Goal: Task Accomplishment & Management: Use online tool/utility

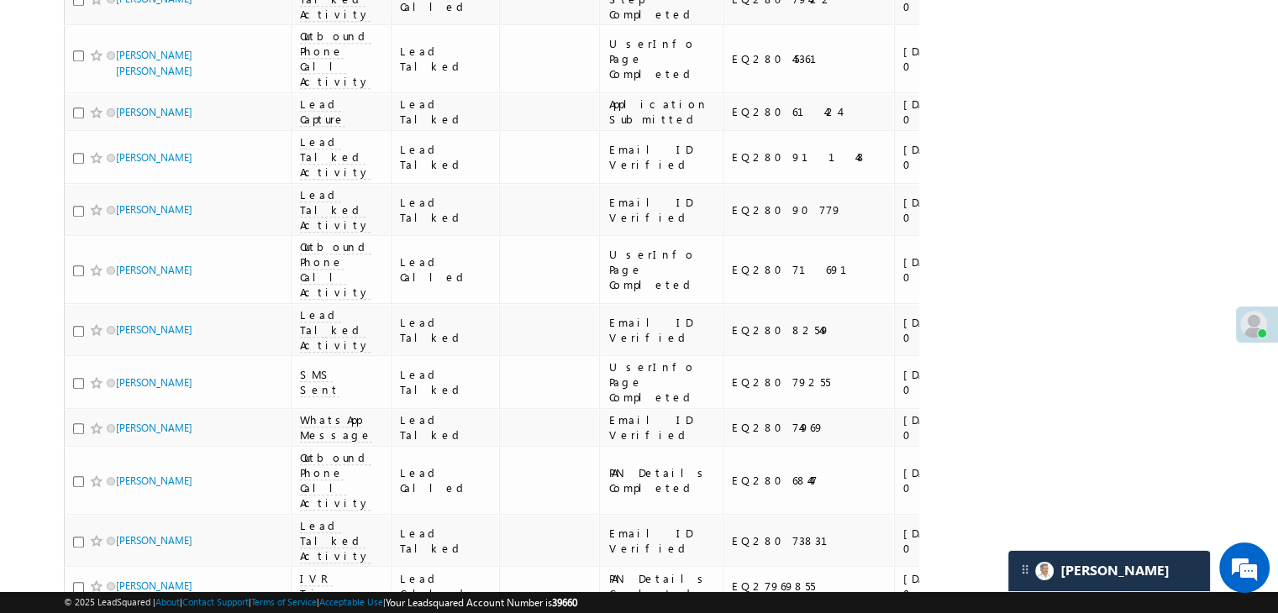
scroll to position [504, 0]
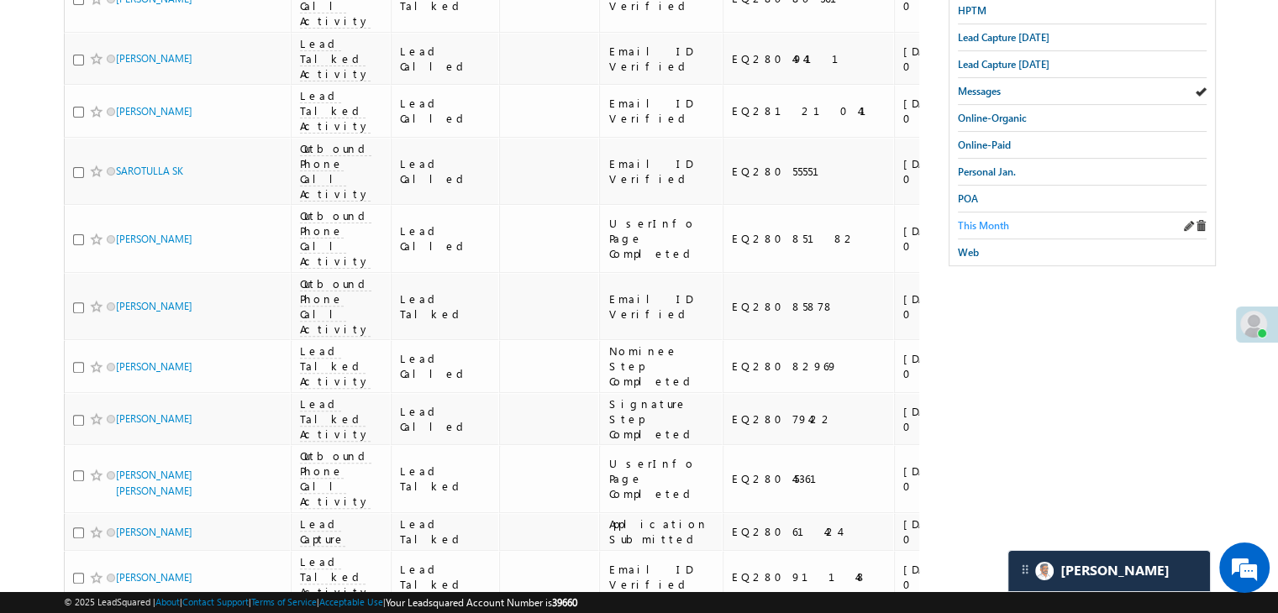
click at [995, 223] on span "This Month" at bounding box center [983, 225] width 51 height 13
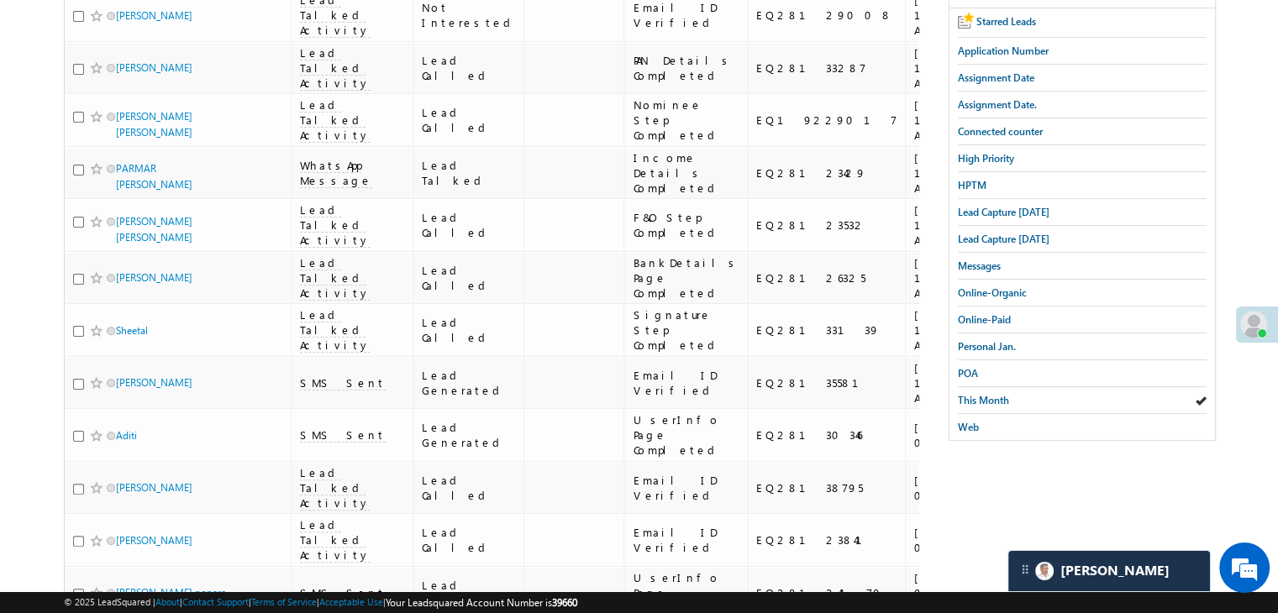
scroll to position [360, 0]
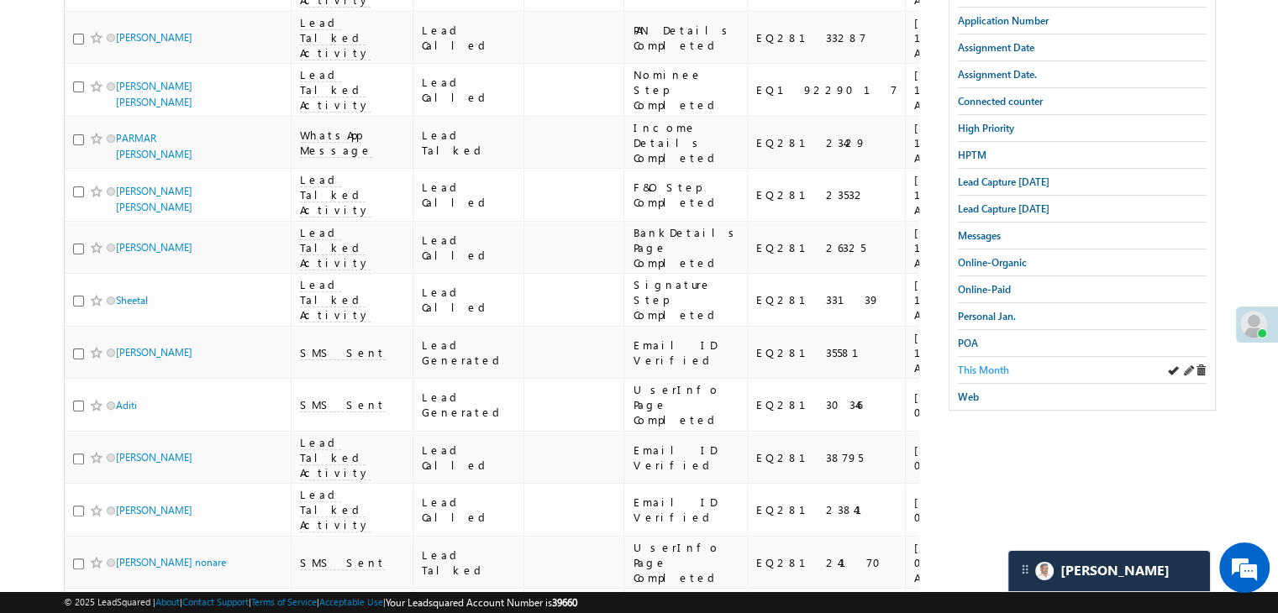
click at [988, 364] on span "This Month" at bounding box center [983, 370] width 51 height 13
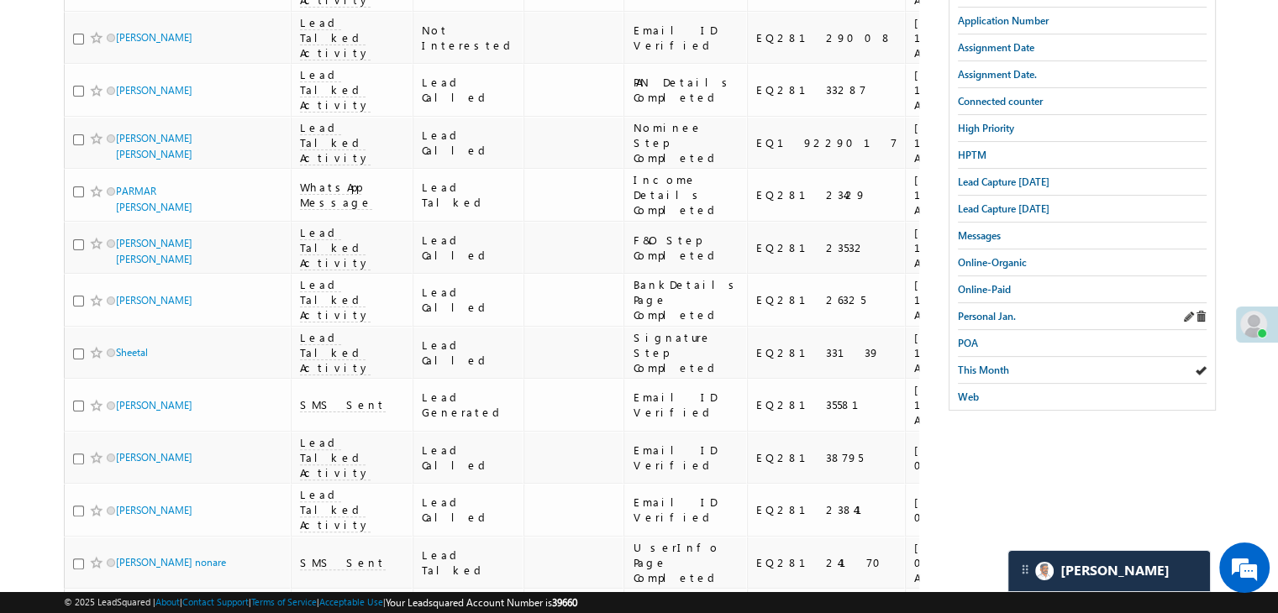
scroll to position [276, 0]
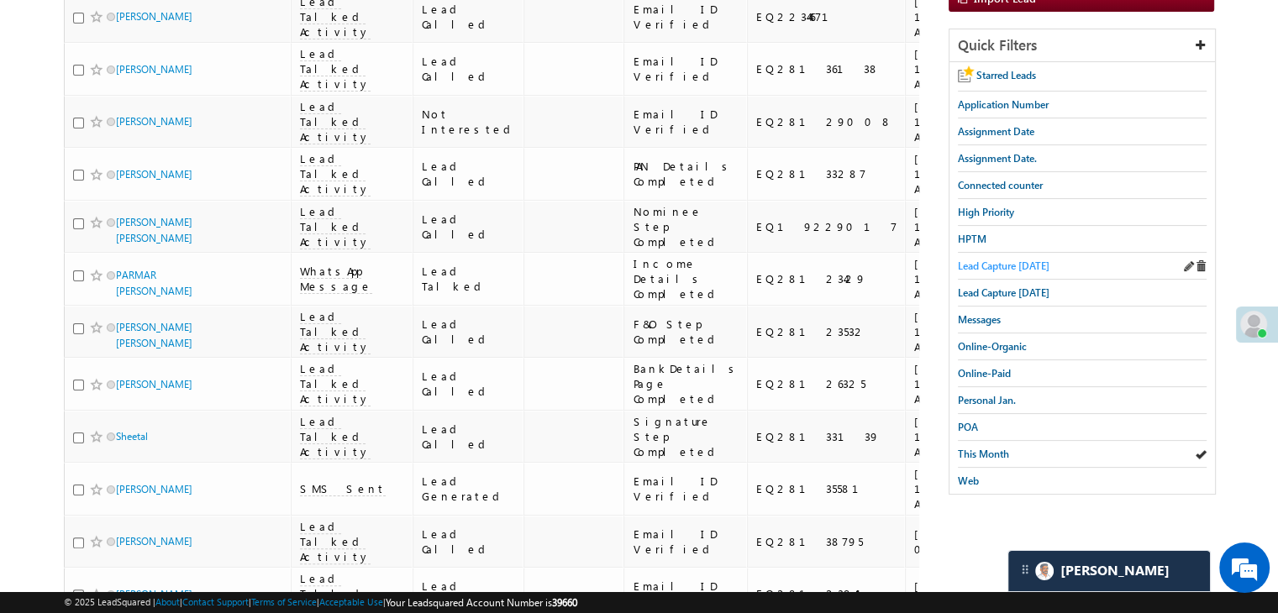
click at [1011, 260] on span "Lead Capture [DATE]" at bounding box center [1004, 266] width 92 height 13
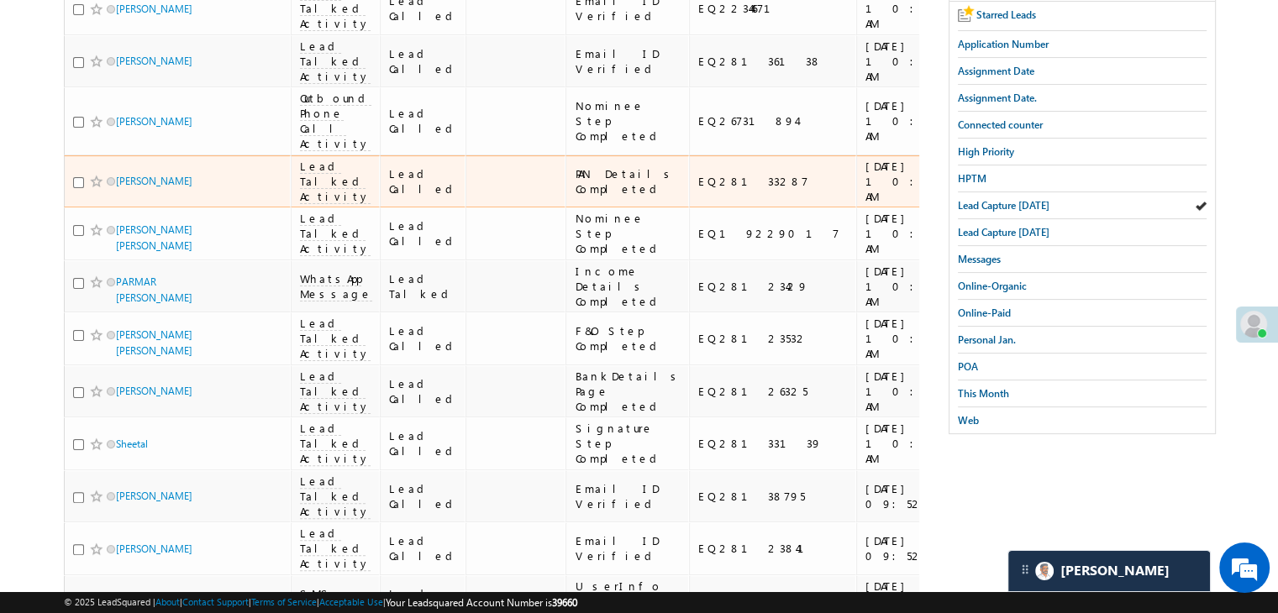
scroll to position [121, 0]
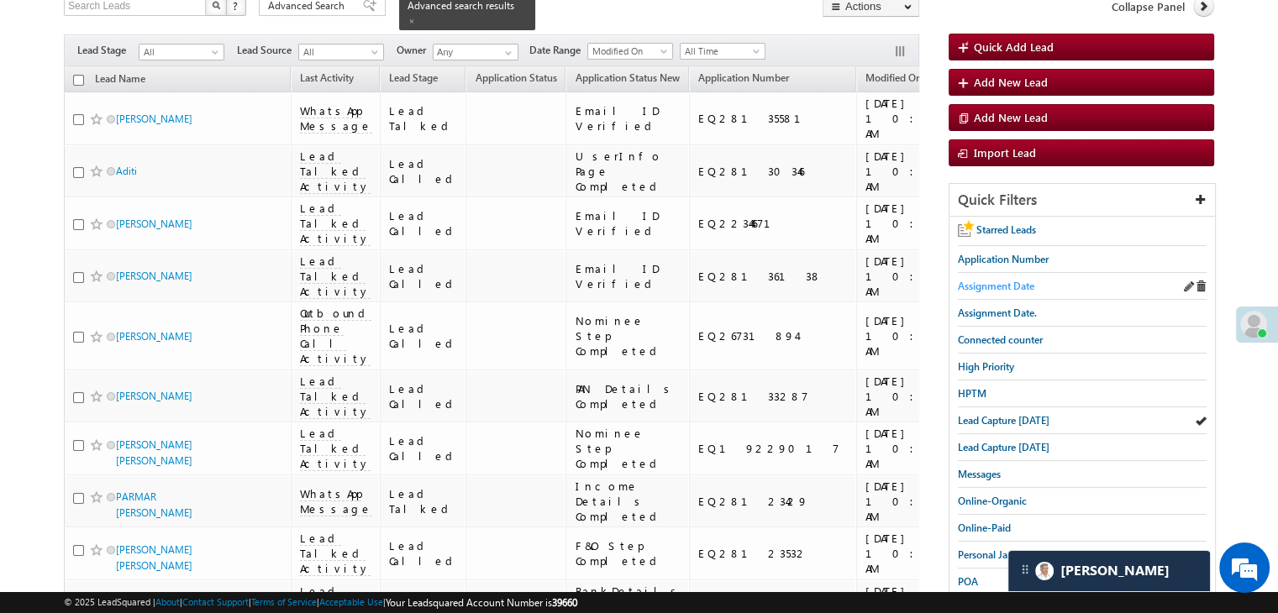
click at [1001, 284] on span "Assignment Date" at bounding box center [996, 286] width 76 height 13
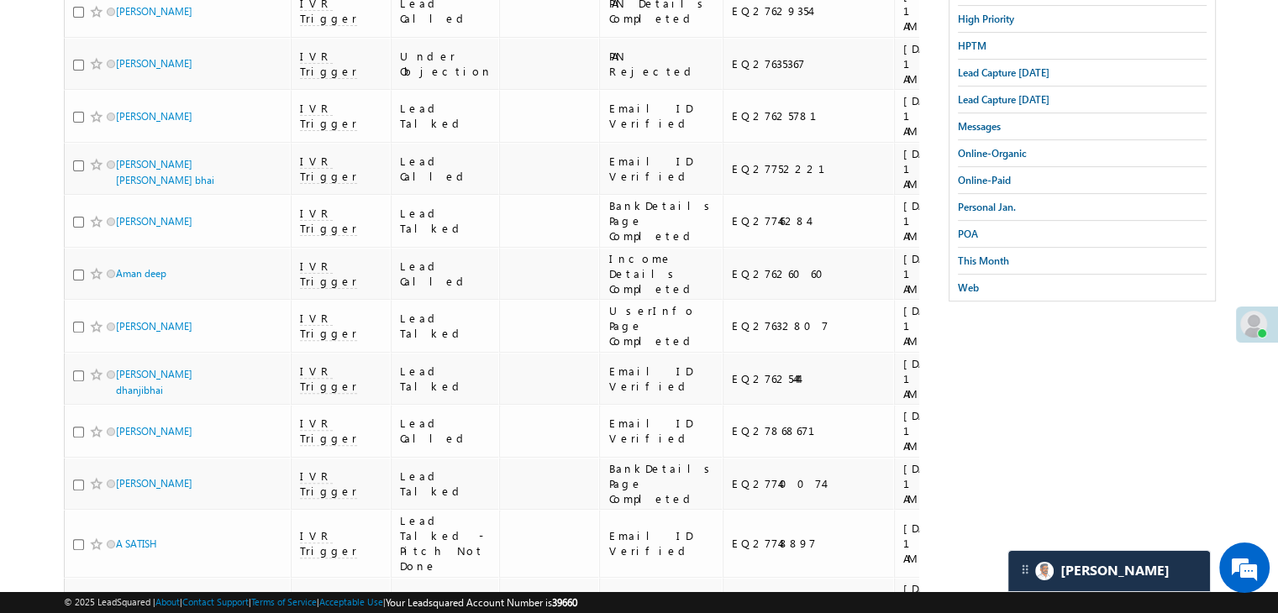
scroll to position [0, 0]
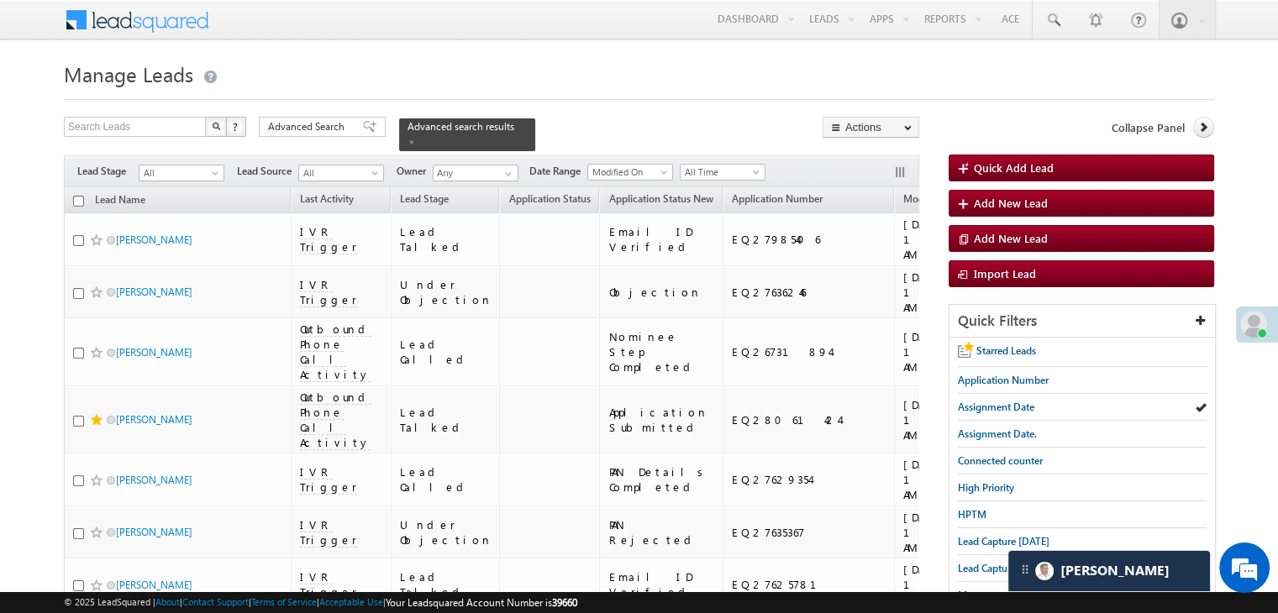
click at [1202, 127] on icon at bounding box center [1203, 127] width 12 height 12
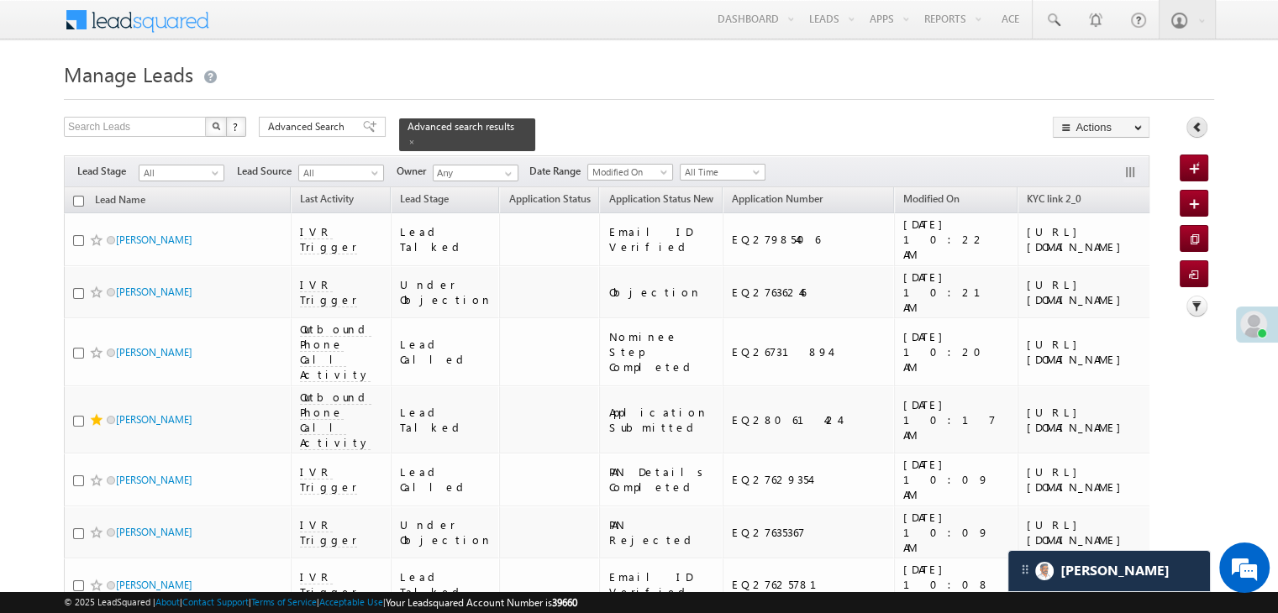
click at [1191, 125] on icon at bounding box center [1197, 127] width 12 height 12
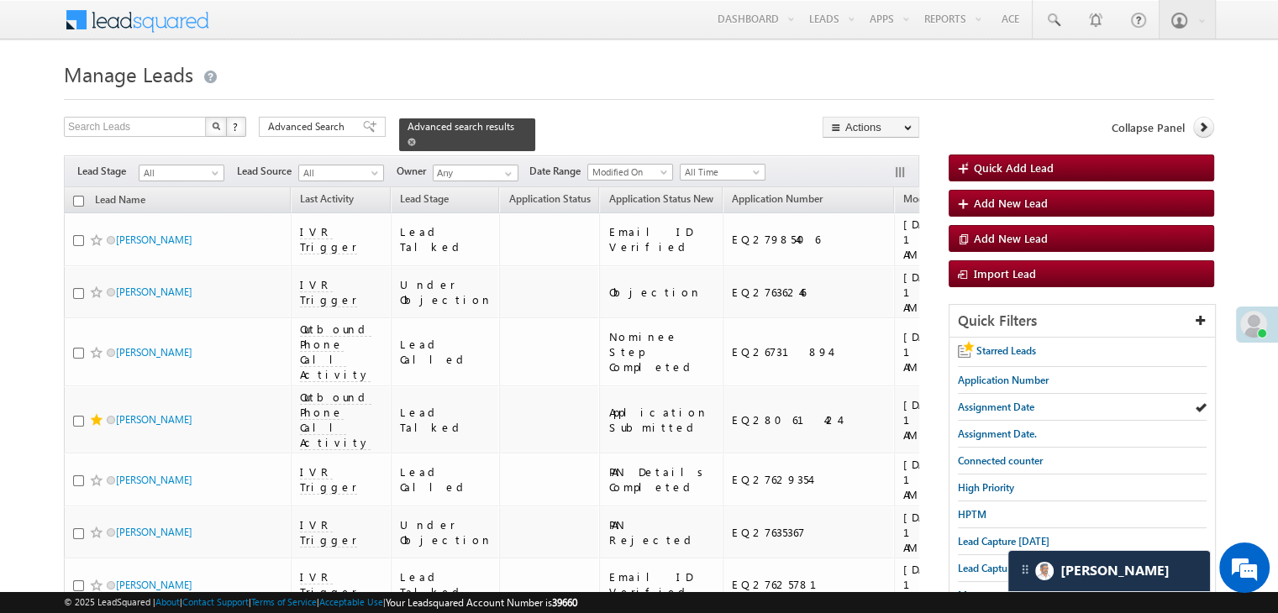
click at [416, 138] on span at bounding box center [412, 142] width 8 height 8
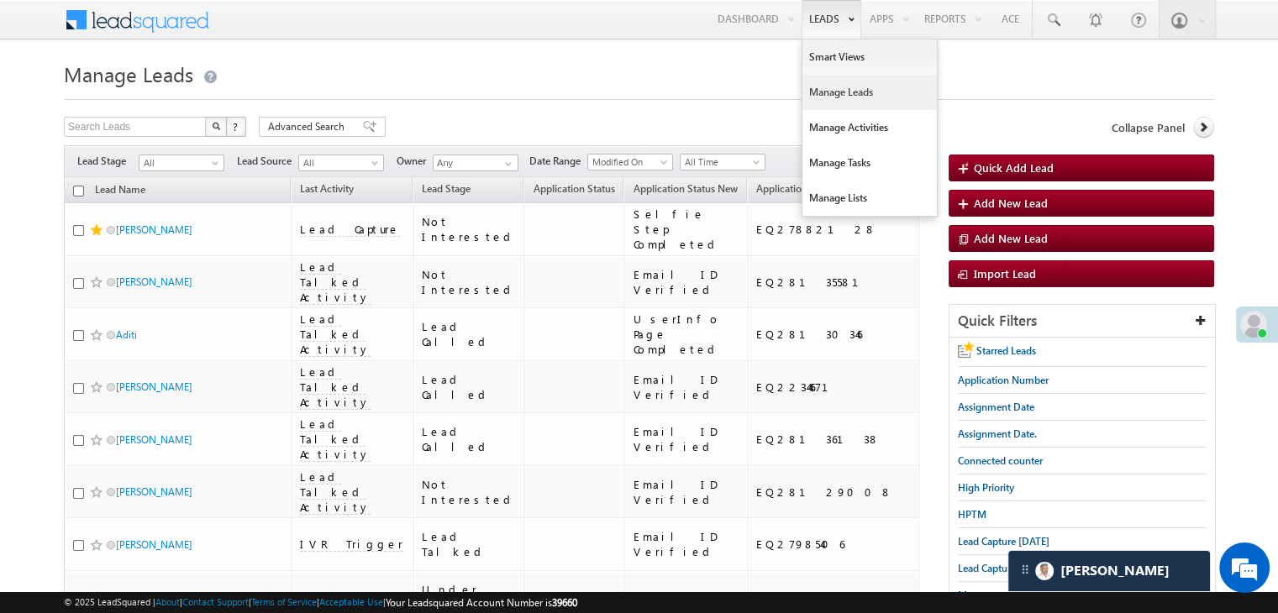
drag, startPoint x: 1001, startPoint y: 534, endPoint x: 851, endPoint y: 11, distance: 544.4
click at [1001, 535] on span "Lead Capture [DATE]" at bounding box center [1004, 541] width 92 height 13
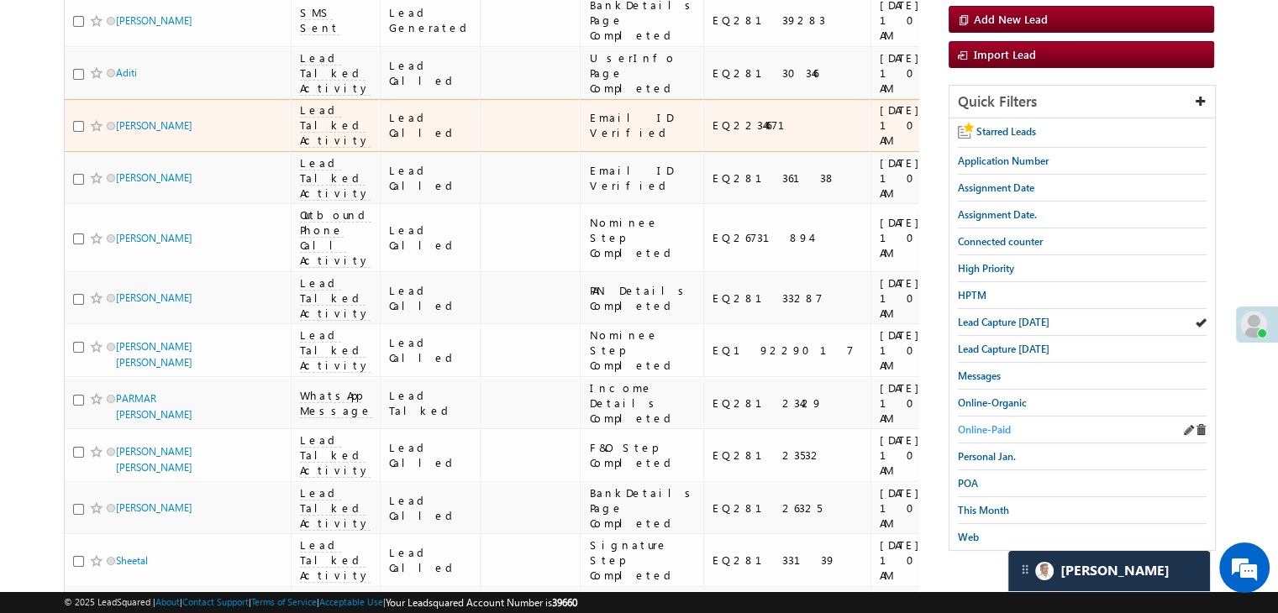
scroll to position [252, 0]
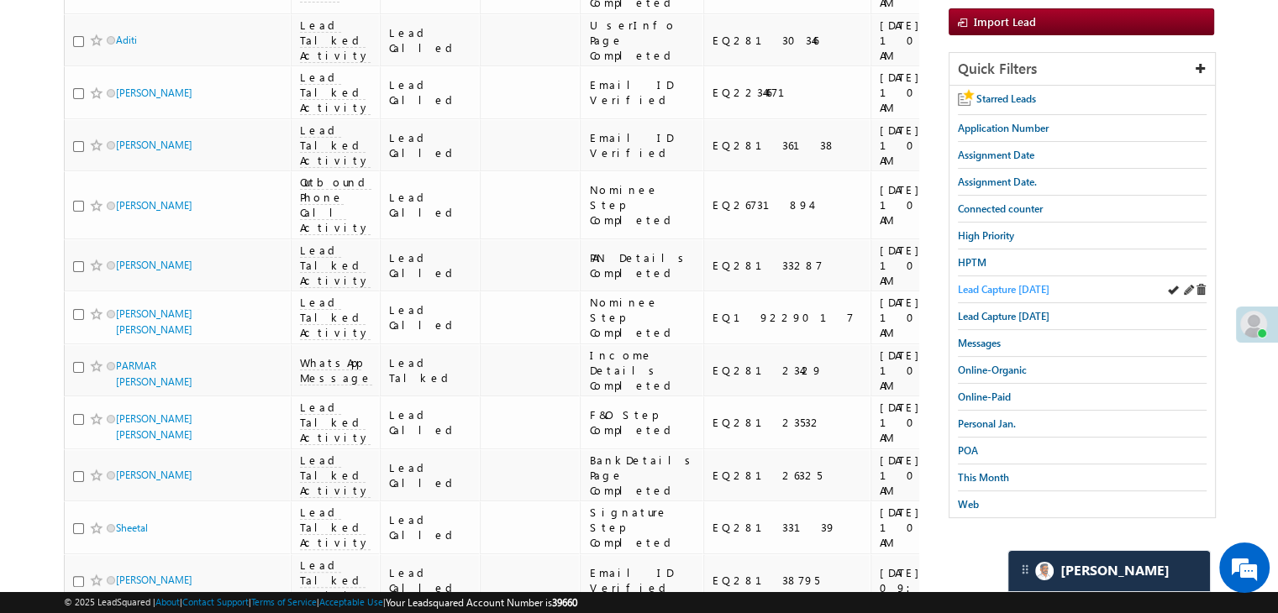
click at [1024, 287] on span "Lead Capture [DATE]" at bounding box center [1004, 289] width 92 height 13
click at [983, 337] on span "Messages" at bounding box center [979, 343] width 43 height 13
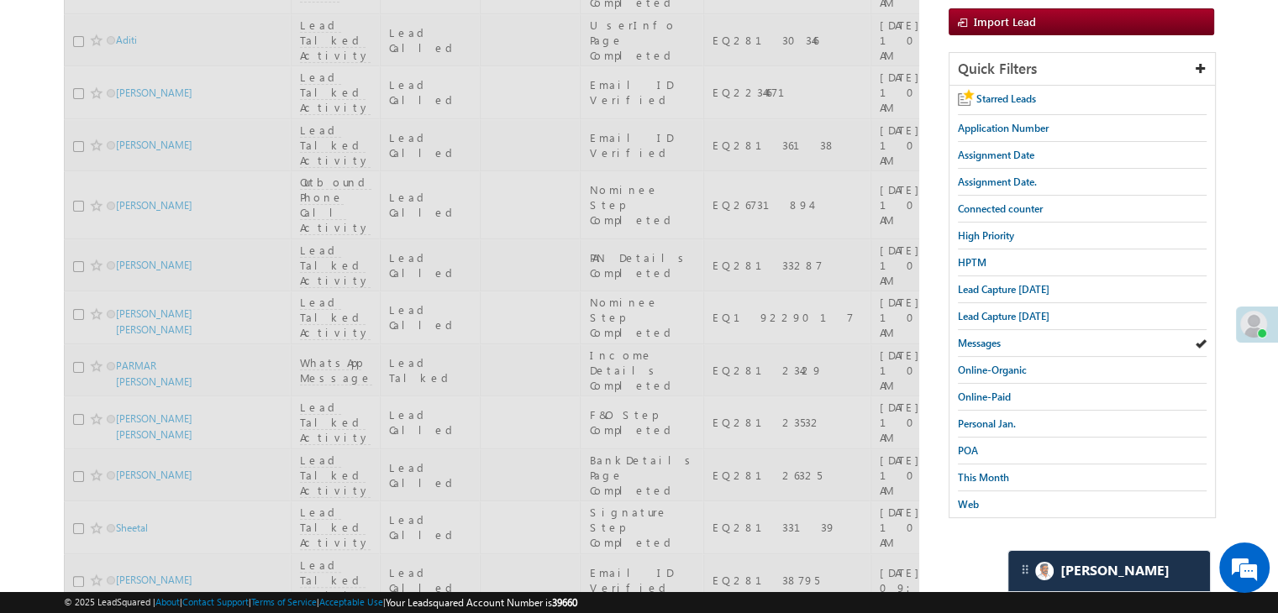
scroll to position [0, 0]
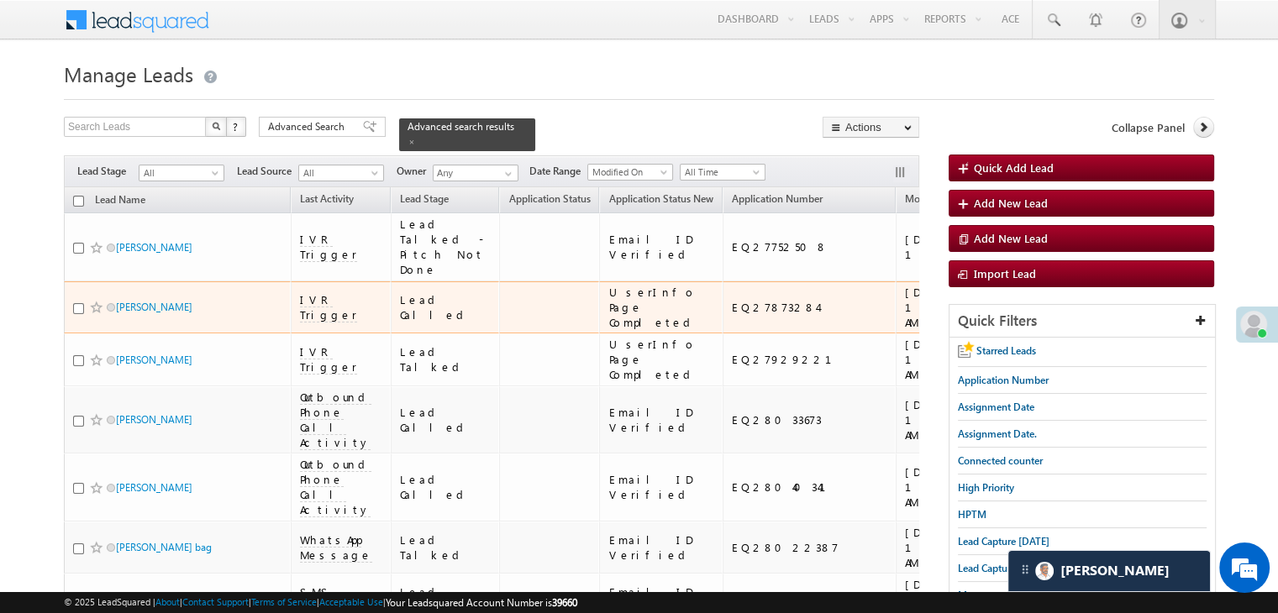
click at [1203, 128] on icon at bounding box center [1203, 127] width 12 height 12
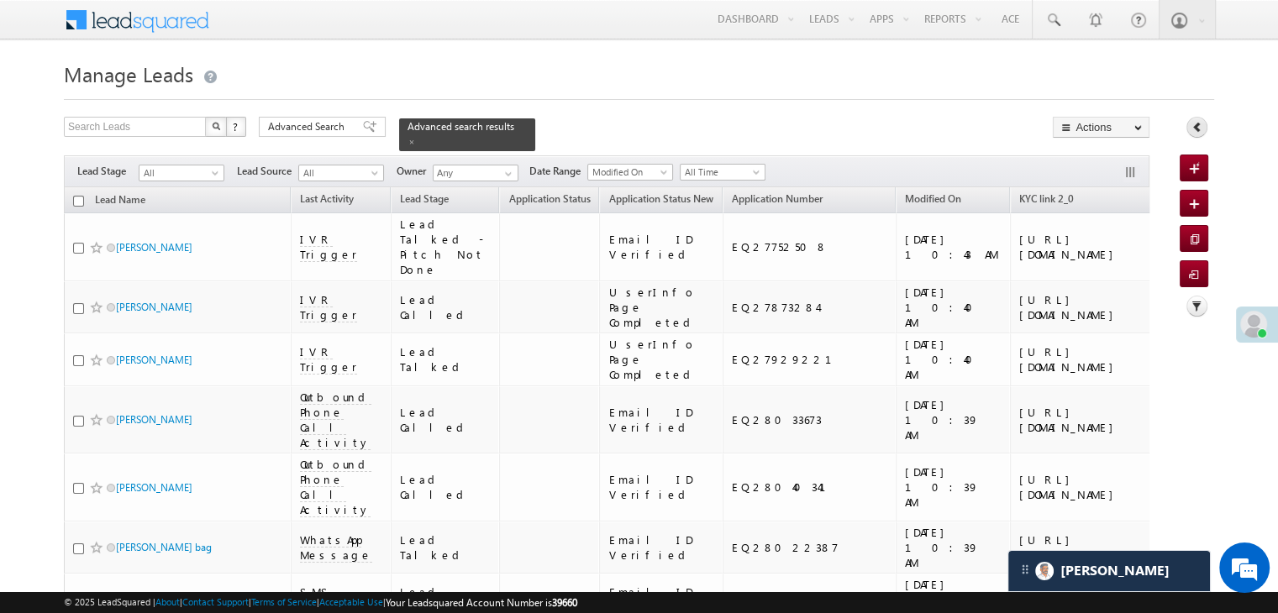
click at [1196, 129] on icon at bounding box center [1197, 127] width 12 height 12
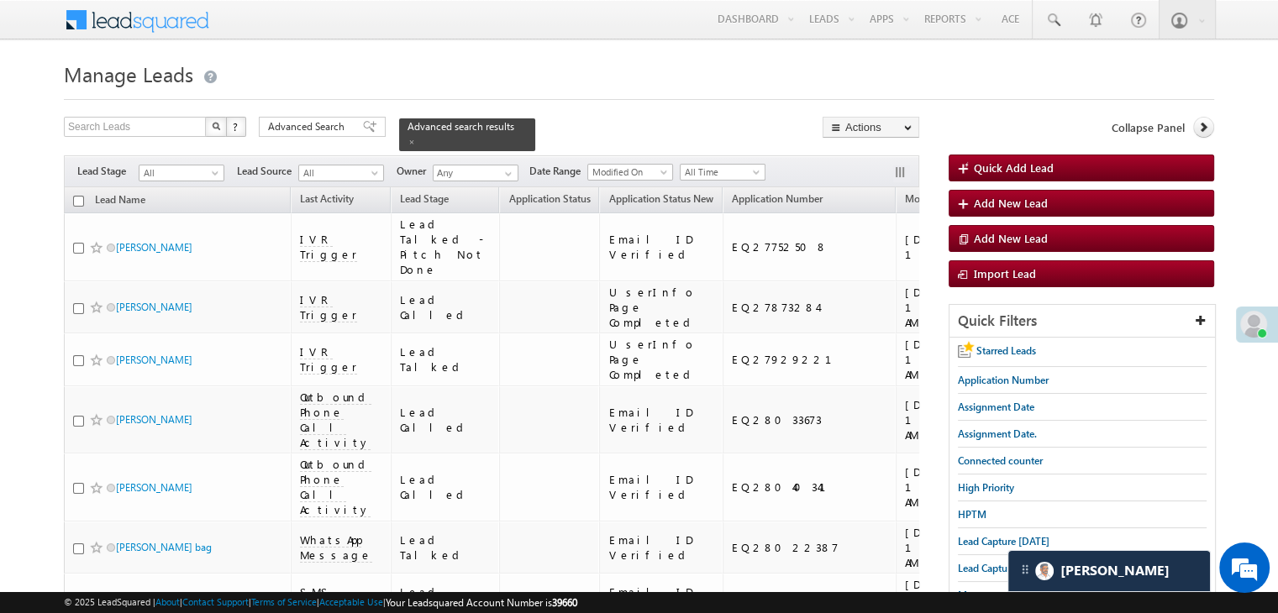
scroll to position [168, 0]
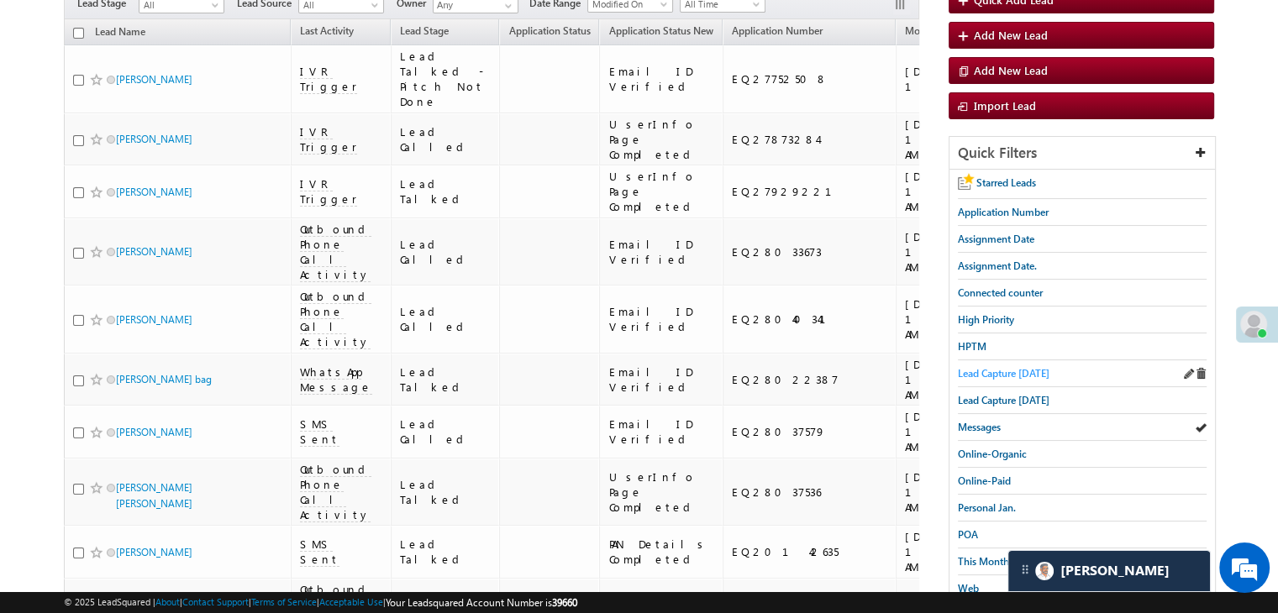
click at [1015, 371] on span "Lead Capture [DATE]" at bounding box center [1004, 373] width 92 height 13
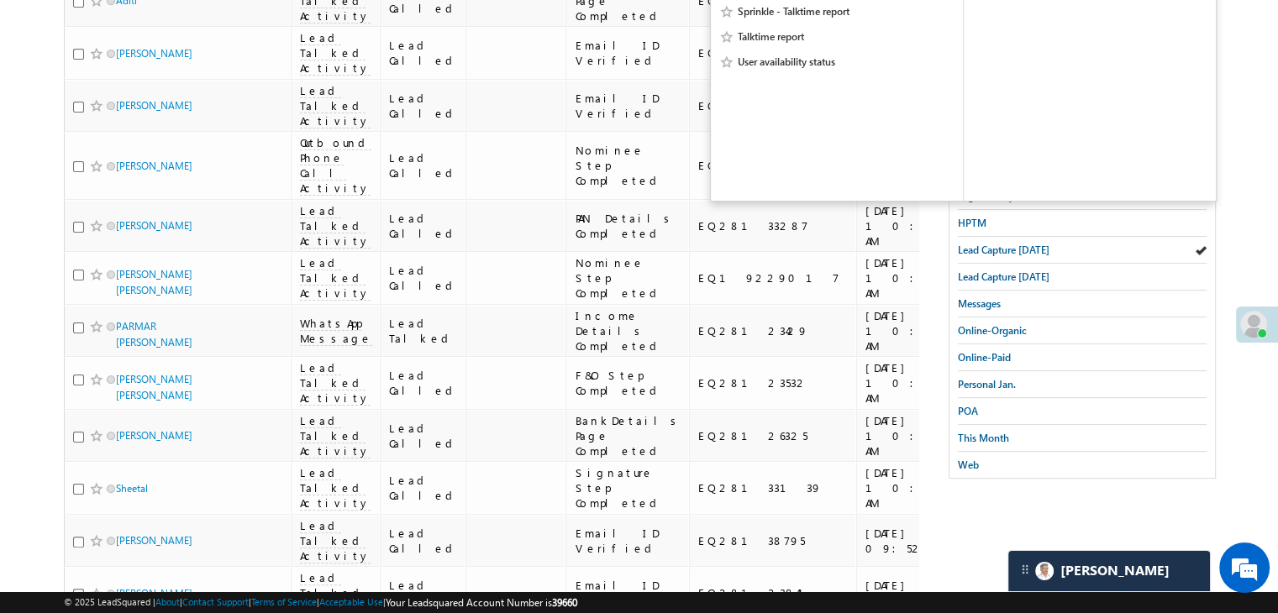
scroll to position [336, 0]
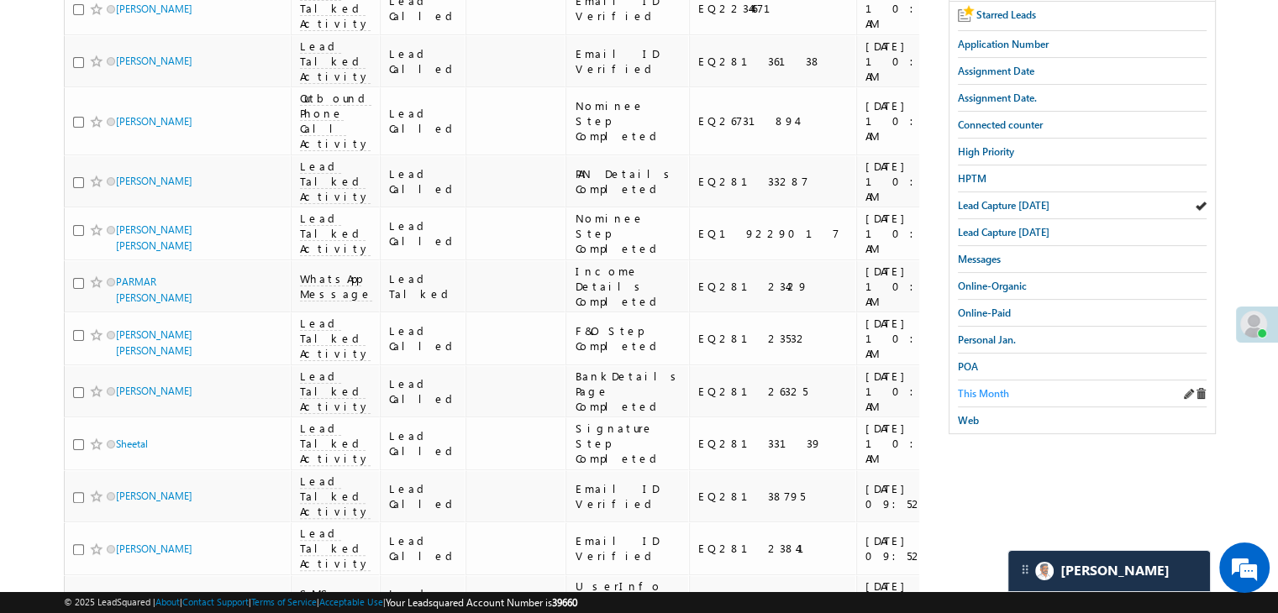
click at [995, 390] on span "This Month" at bounding box center [983, 393] width 51 height 13
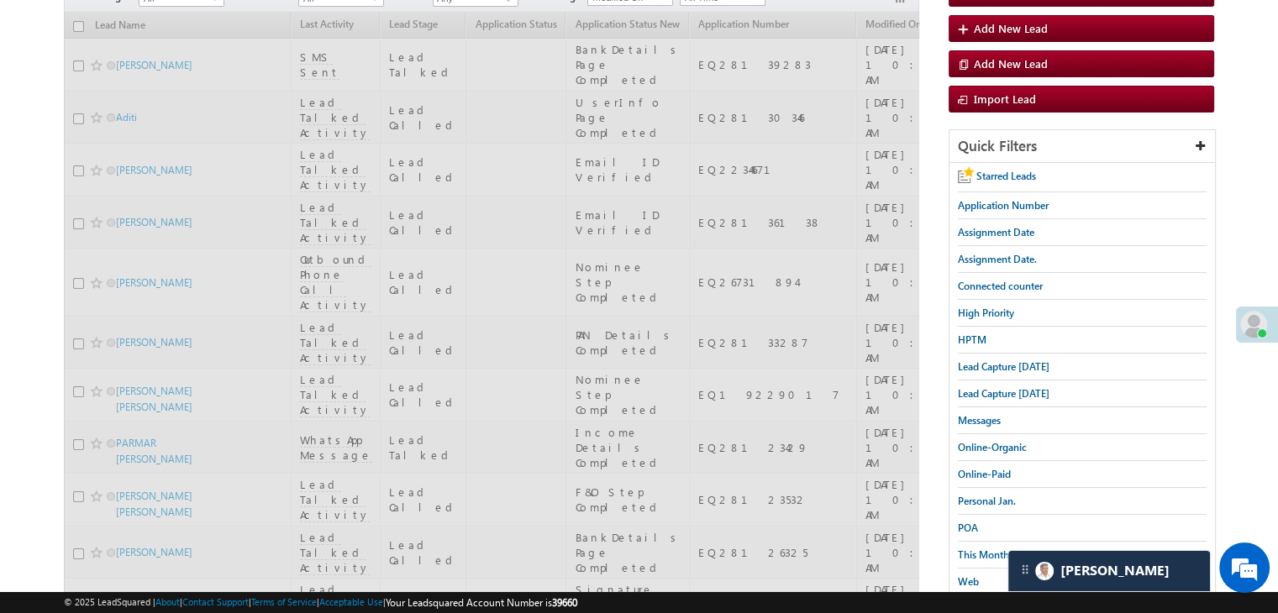
scroll to position [0, 0]
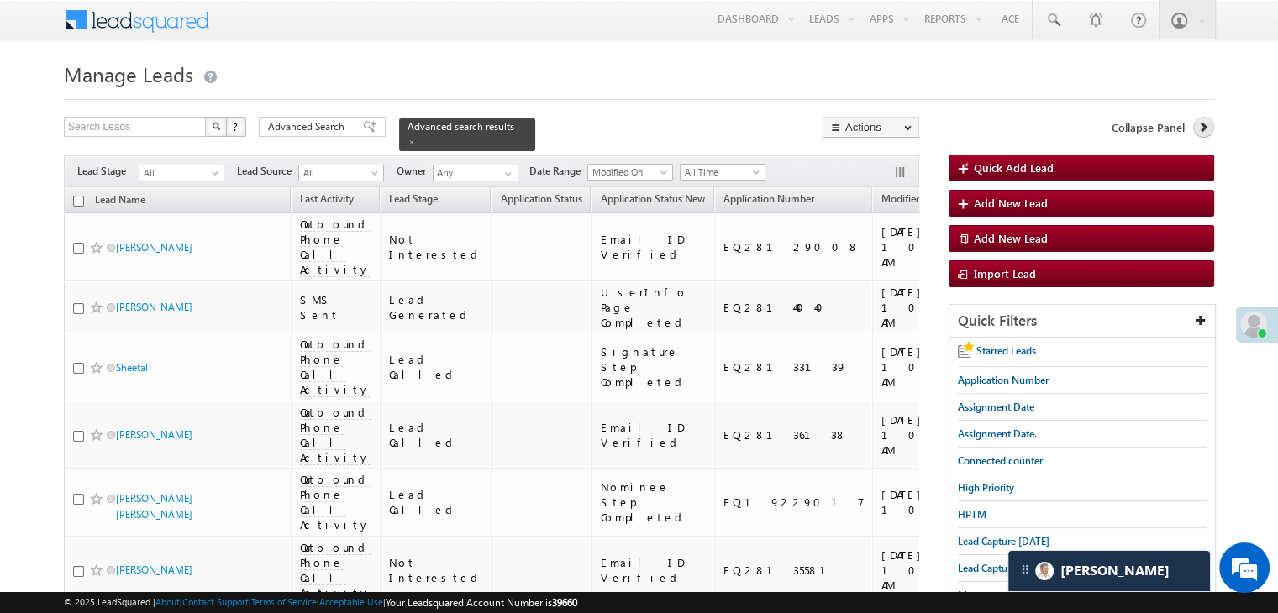
click at [1203, 125] on icon at bounding box center [1203, 127] width 12 height 12
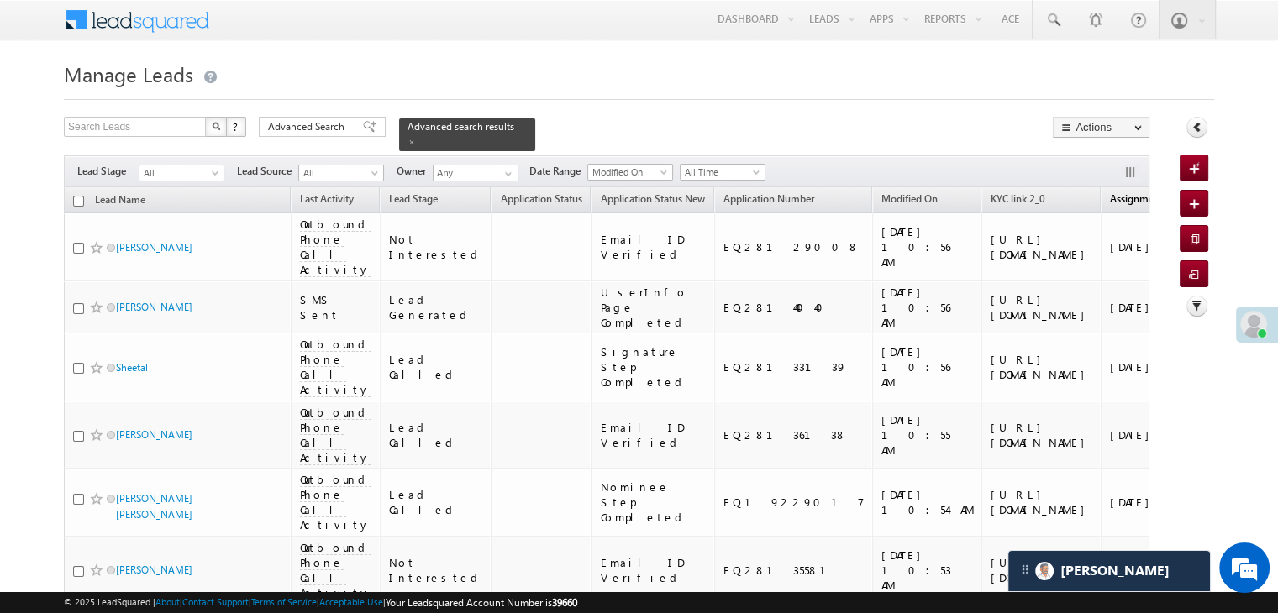
click at [1110, 192] on span "Assignment Date" at bounding box center [1148, 198] width 76 height 13
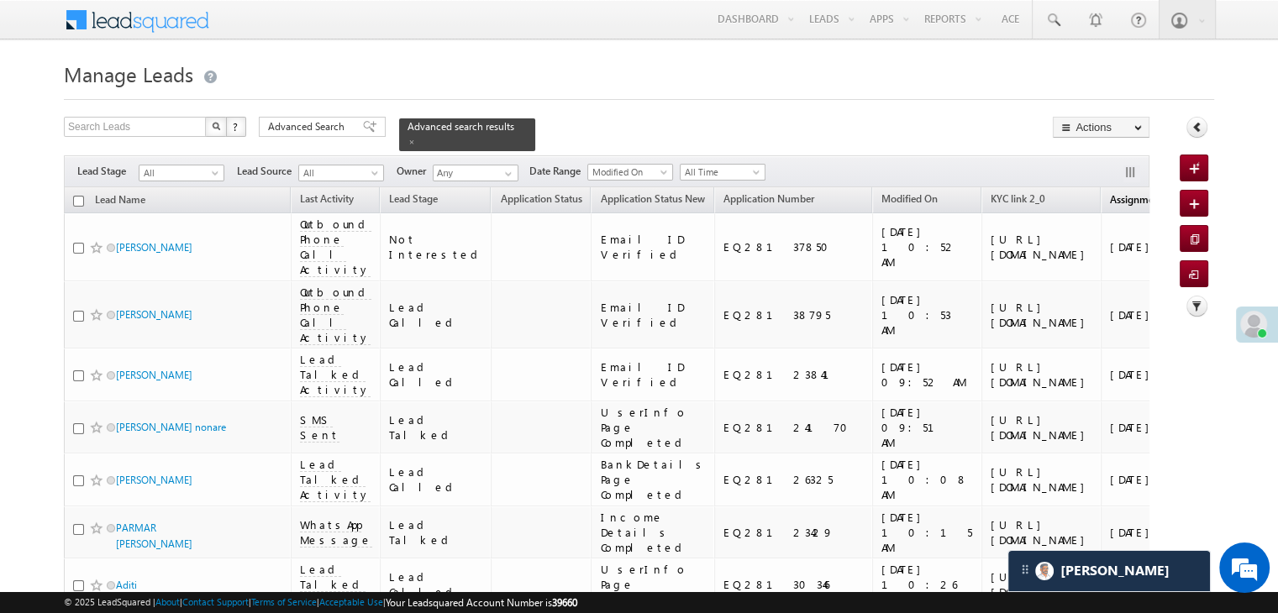
click at [1110, 193] on span "Assignment Date" at bounding box center [1148, 199] width 76 height 13
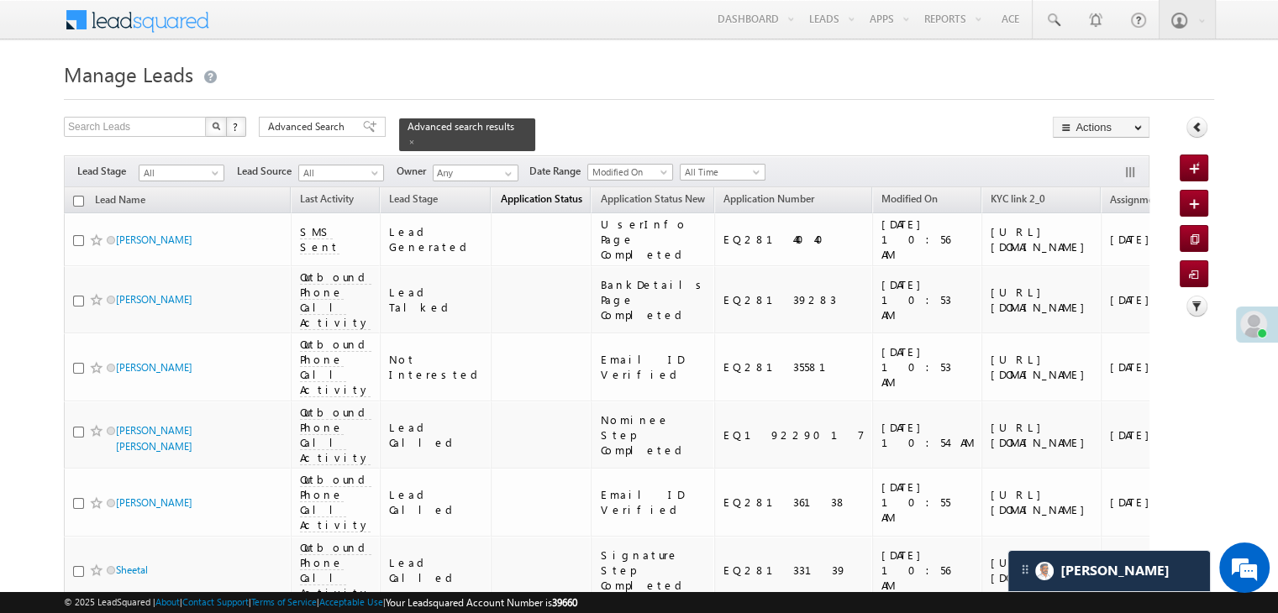
click at [500, 192] on span "Application Status" at bounding box center [541, 198] width 82 height 13
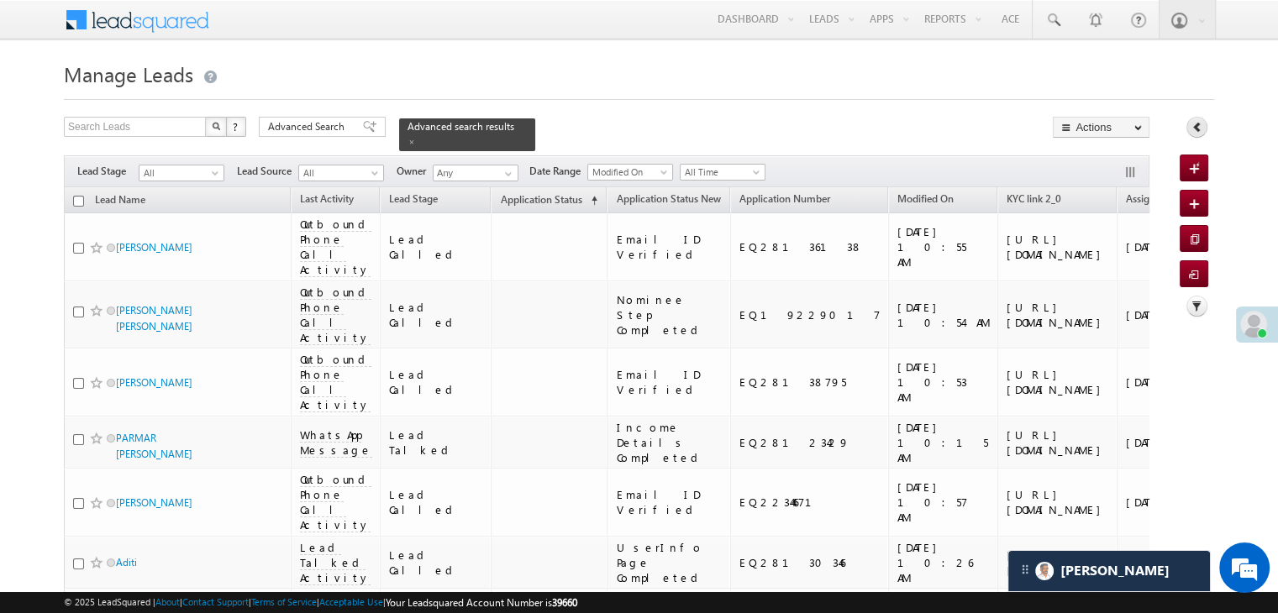
click at [1197, 136] on link at bounding box center [1196, 127] width 21 height 21
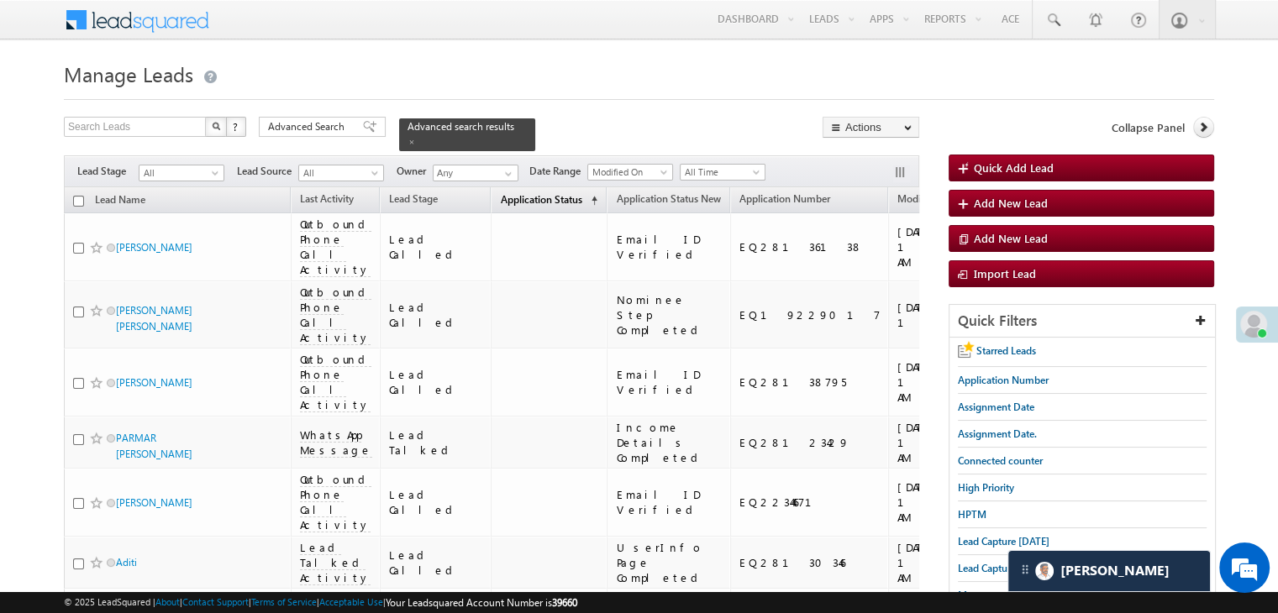
click at [511, 193] on span "Application Status" at bounding box center [541, 199] width 82 height 13
click at [507, 193] on span "Application Status" at bounding box center [541, 199] width 82 height 13
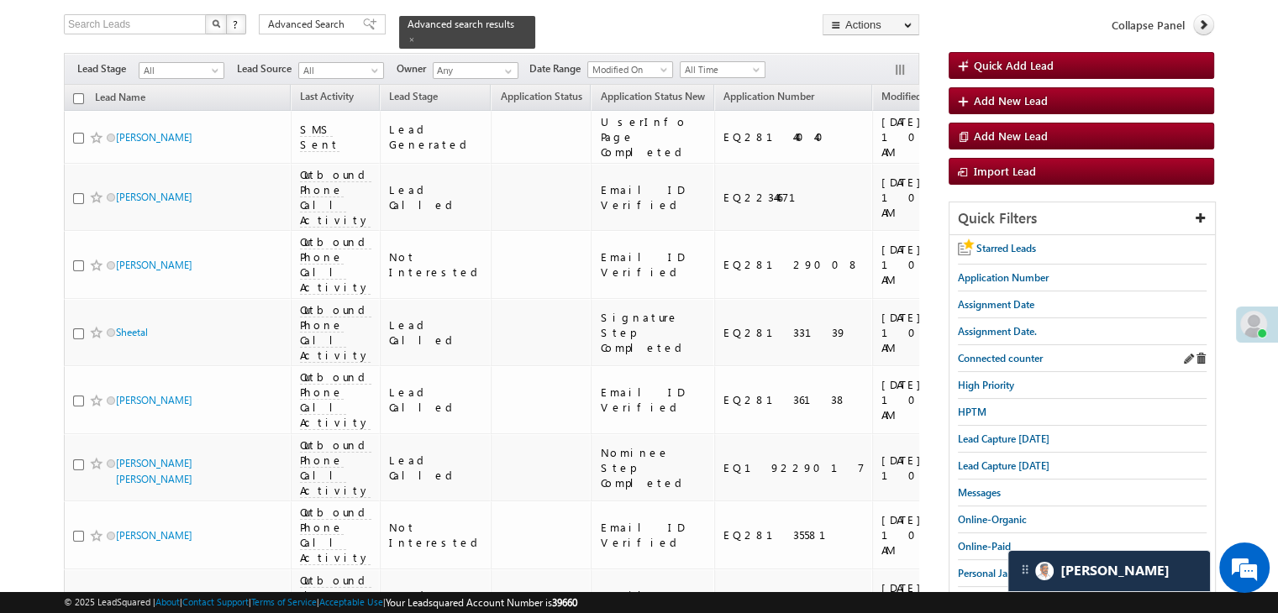
scroll to position [168, 0]
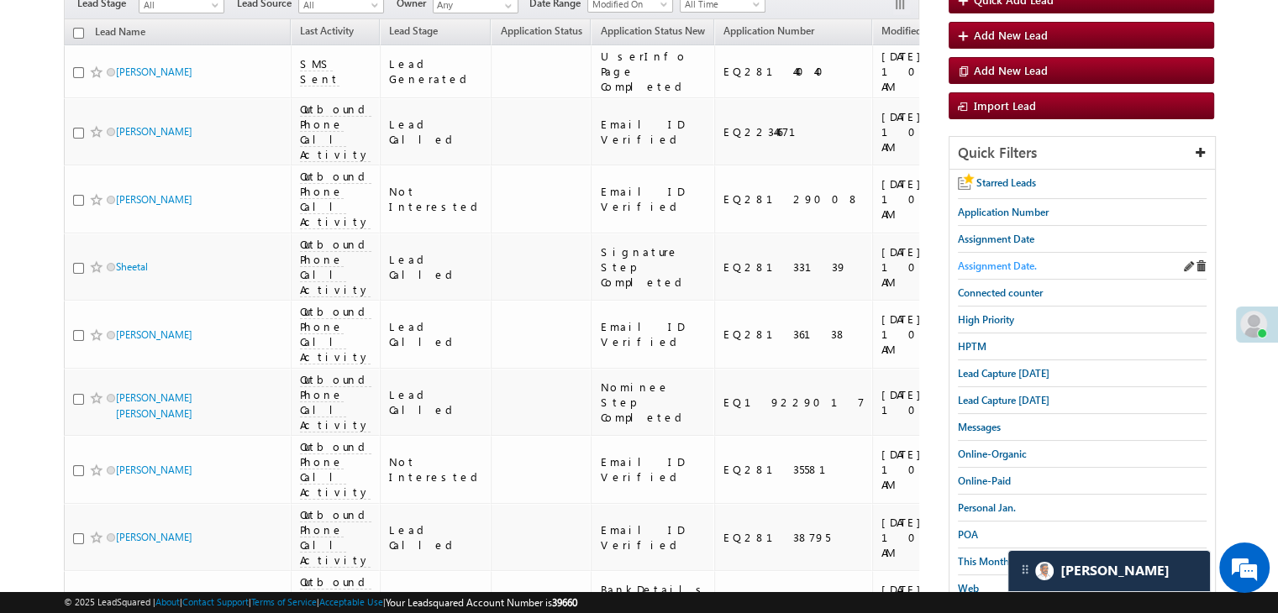
click at [1006, 260] on span "Assignment Date." at bounding box center [997, 266] width 79 height 13
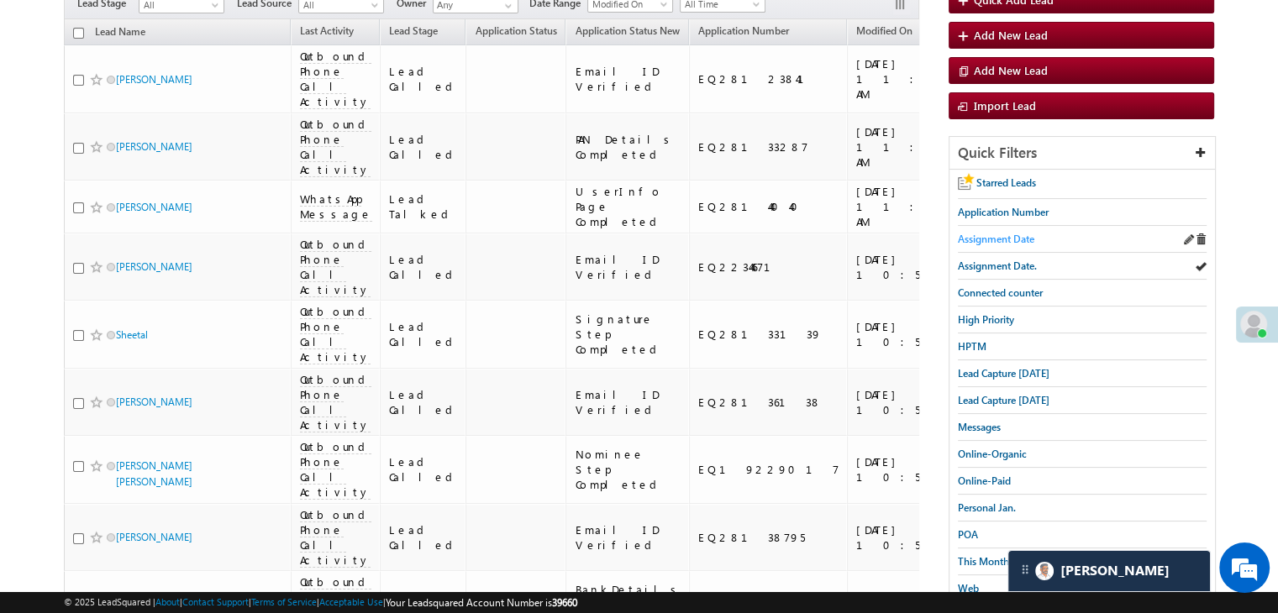
click at [1008, 238] on span "Assignment Date" at bounding box center [996, 239] width 76 height 13
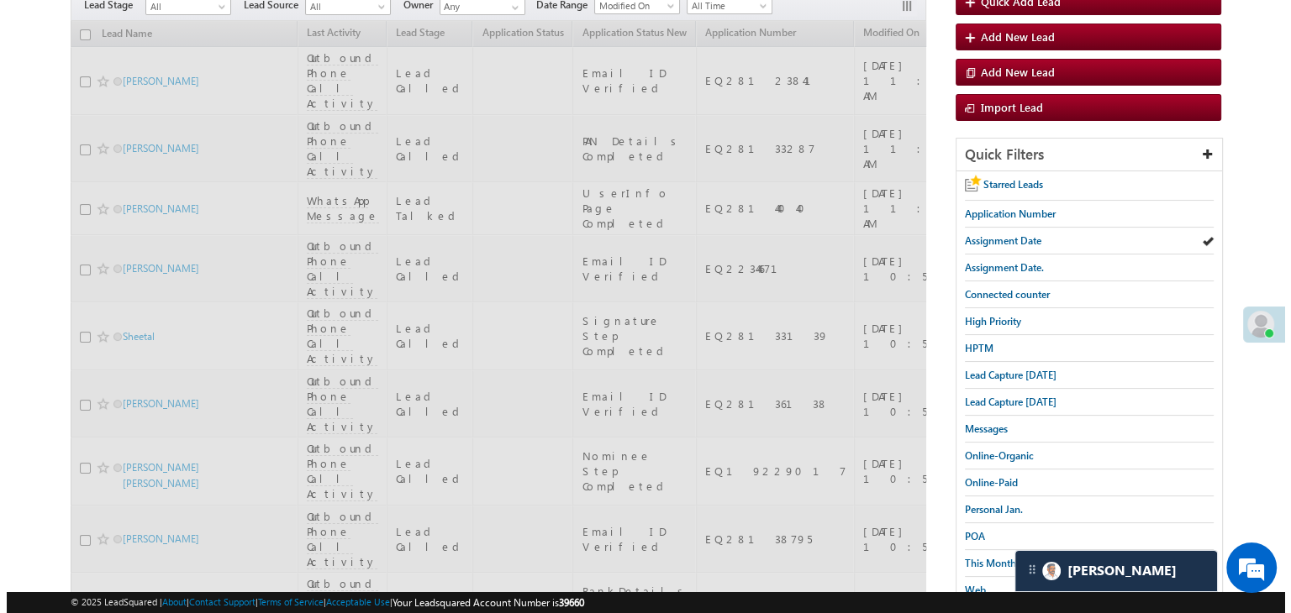
scroll to position [0, 0]
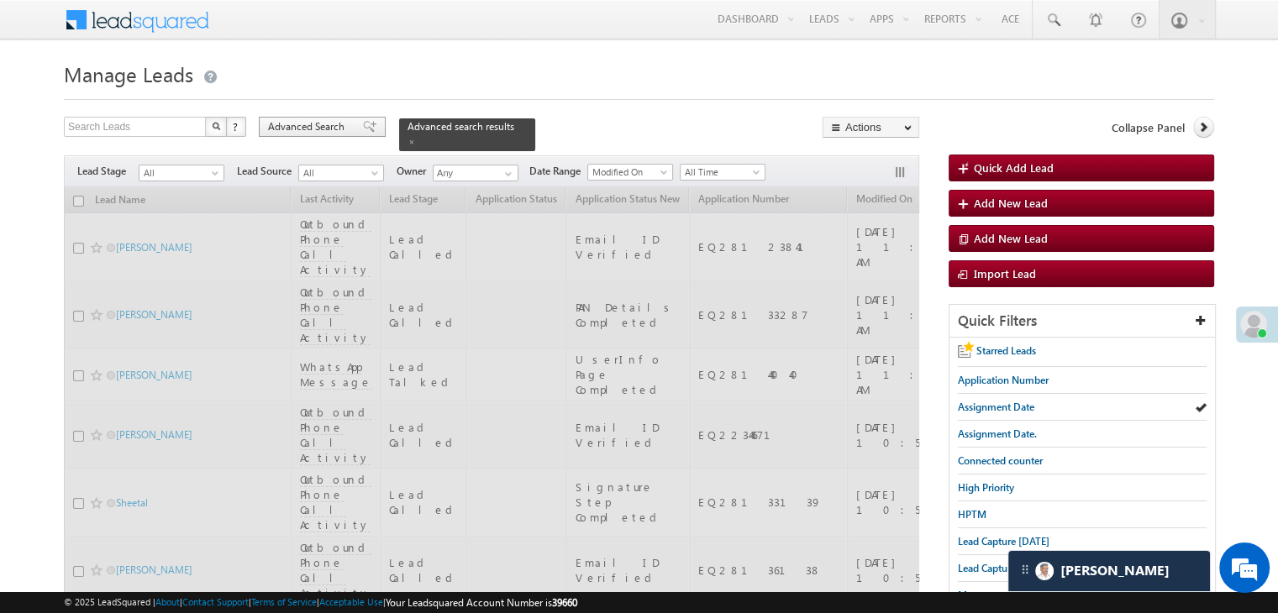
click at [336, 131] on span "Advanced Search" at bounding box center [309, 126] width 82 height 15
click at [0, 0] on link at bounding box center [0, 0] width 0 height 0
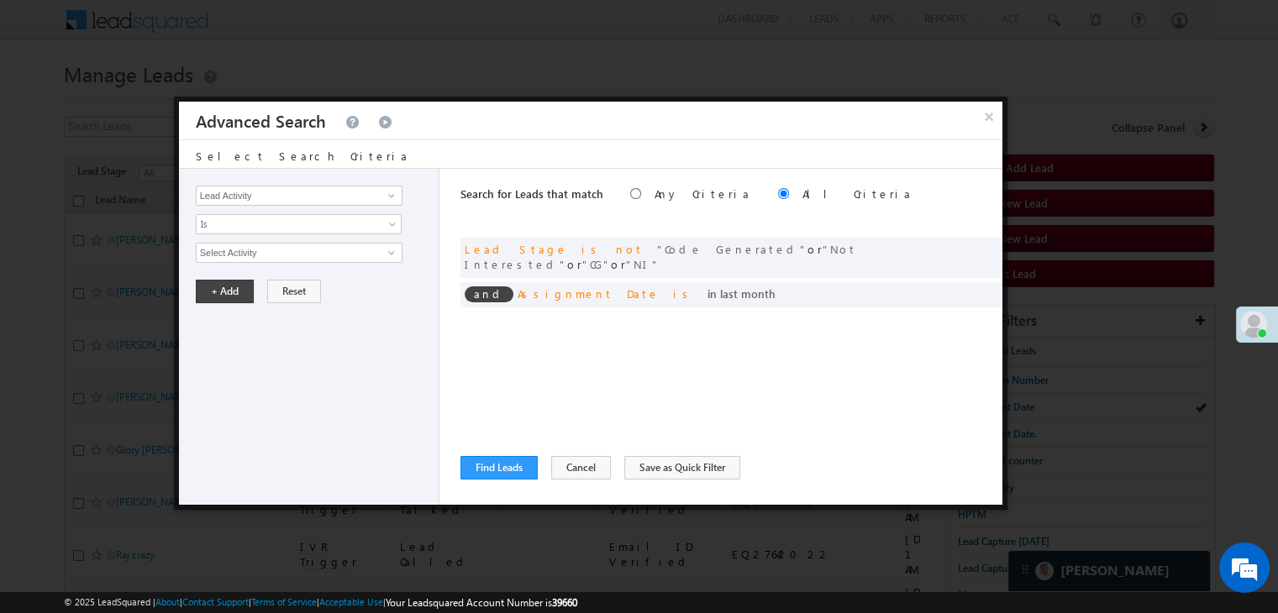
click at [331, 131] on div "× Advanced Search" at bounding box center [590, 121] width 823 height 38
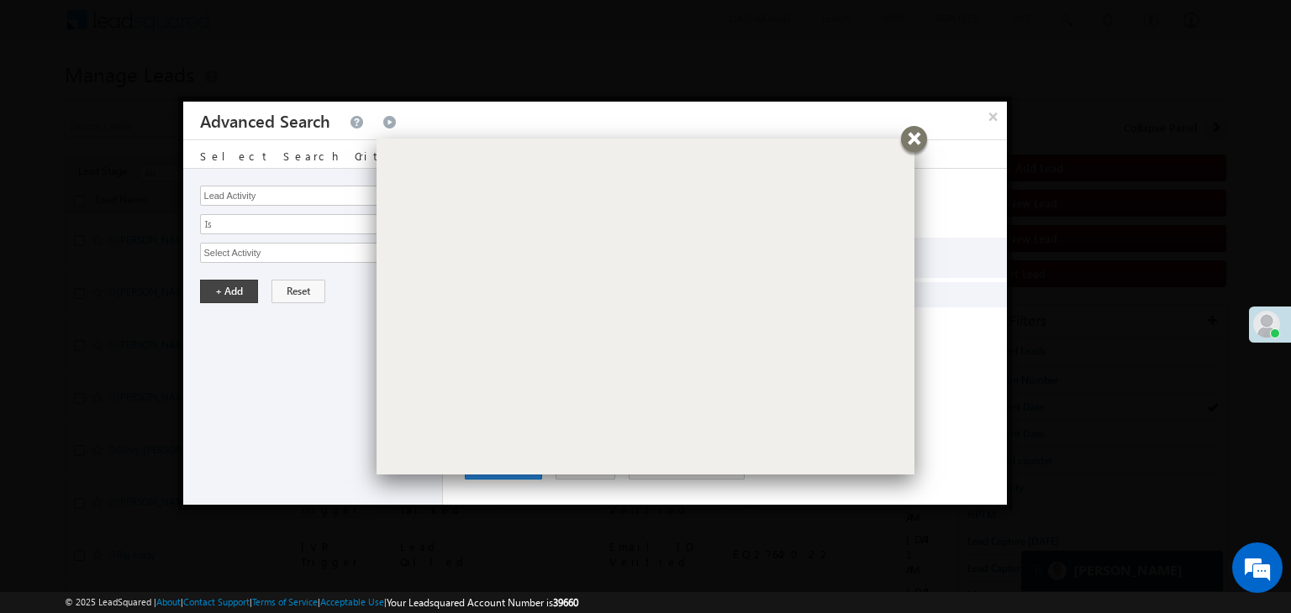
click at [908, 145] on div at bounding box center [914, 139] width 26 height 26
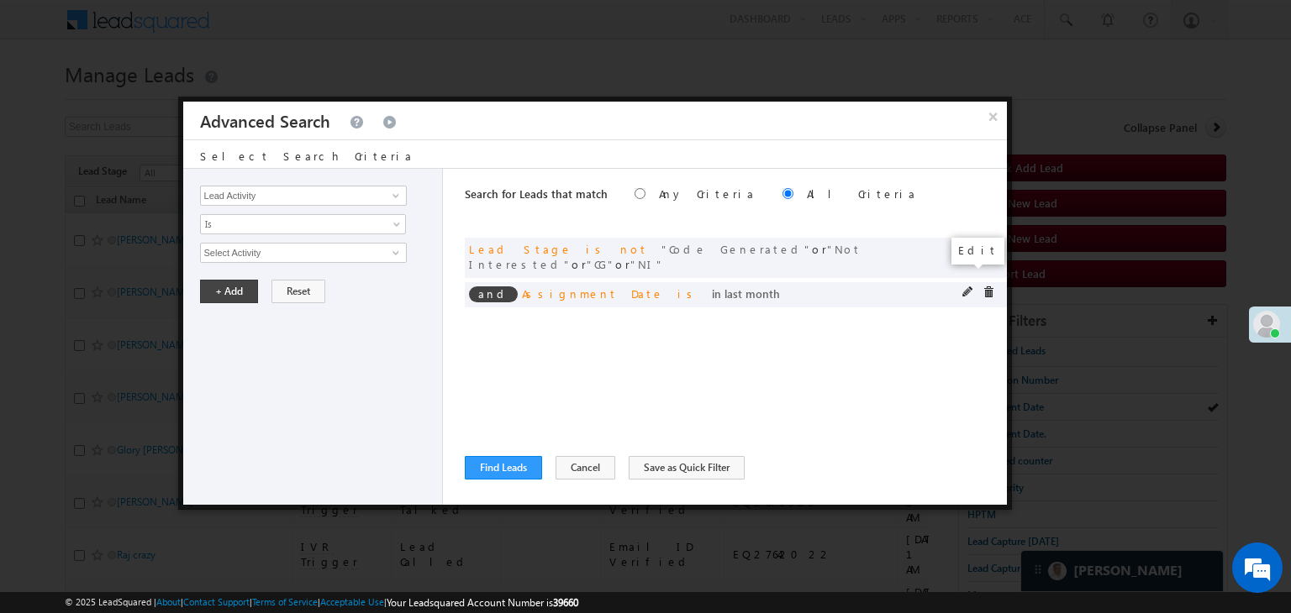
click at [969, 287] on span at bounding box center [968, 293] width 12 height 12
click at [363, 264] on div "Lead Activity Task Sales Group Prospect Id WA Last Message Timestamp 4th Day Di…" at bounding box center [313, 337] width 260 height 336
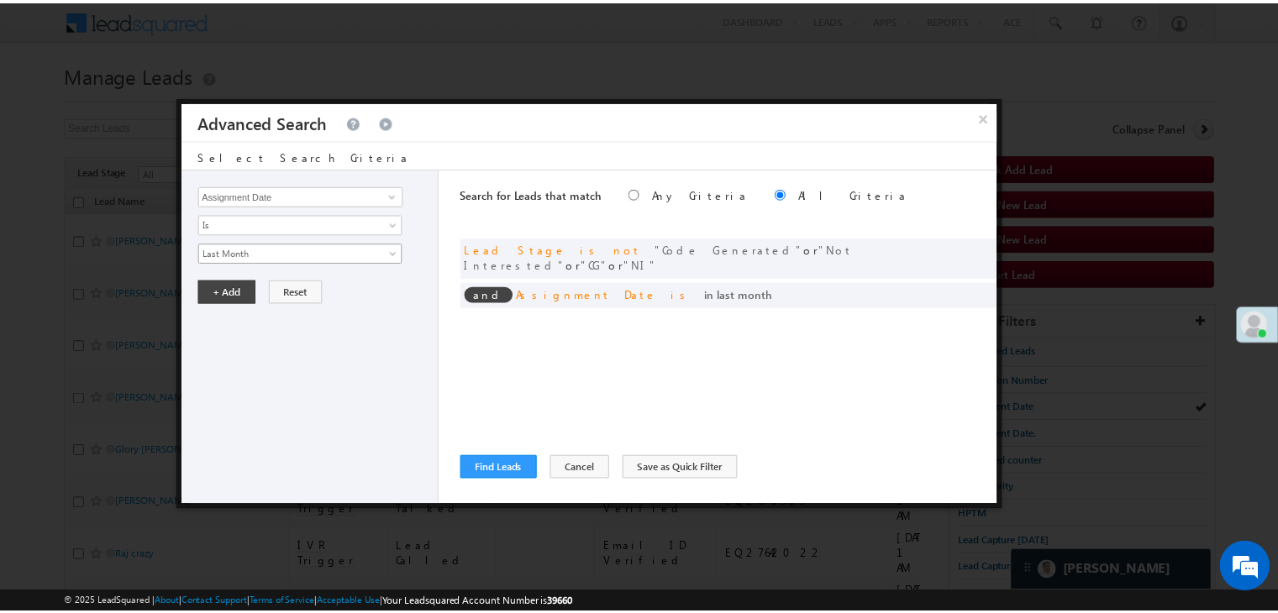
scroll to position [4, 0]
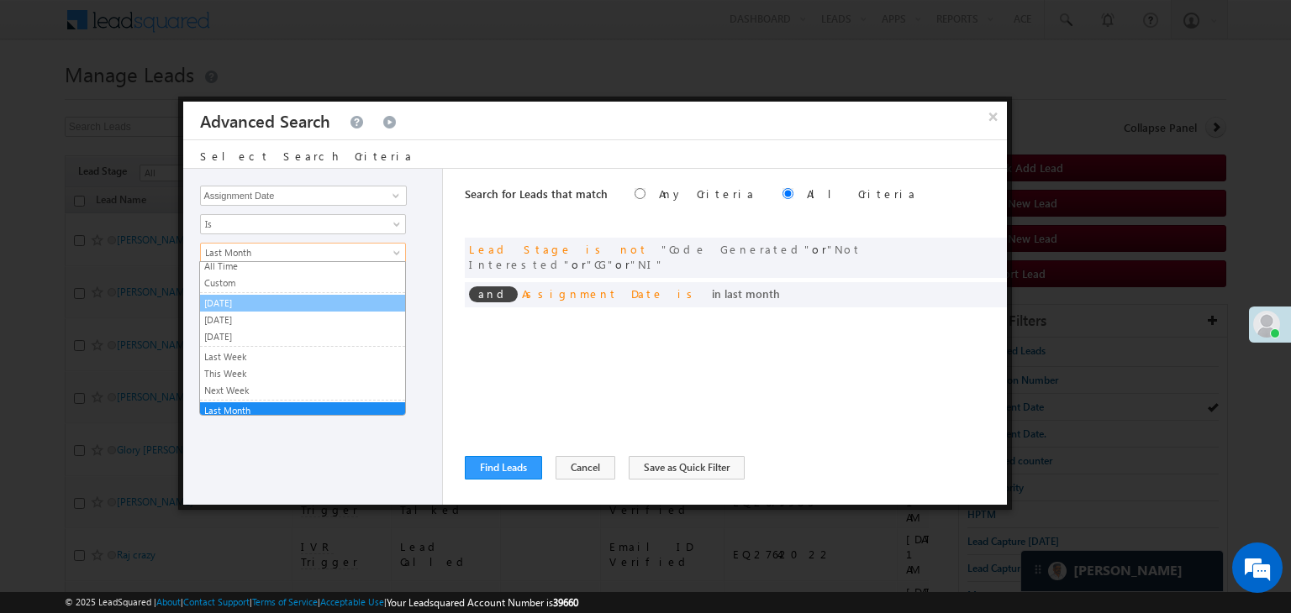
click at [296, 300] on link "[DATE]" at bounding box center [302, 303] width 205 height 15
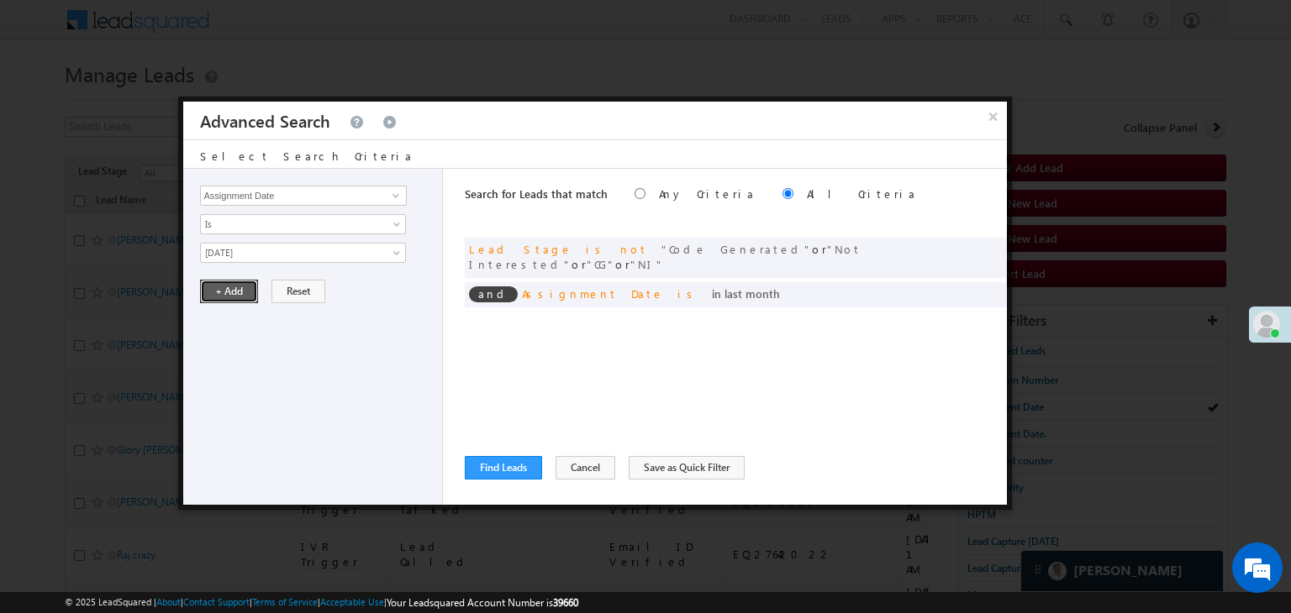
click at [229, 290] on button "+ Add" at bounding box center [229, 292] width 58 height 24
click at [239, 291] on button "+ Add" at bounding box center [229, 292] width 58 height 24
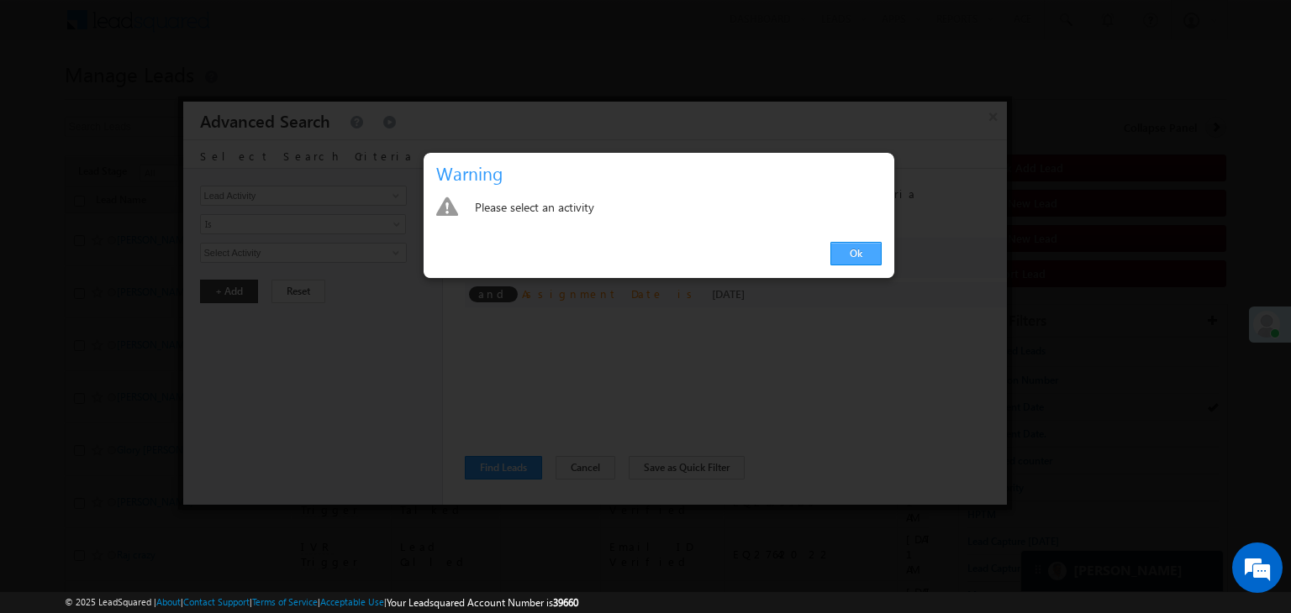
click at [865, 243] on link "Ok" at bounding box center [855, 254] width 51 height 24
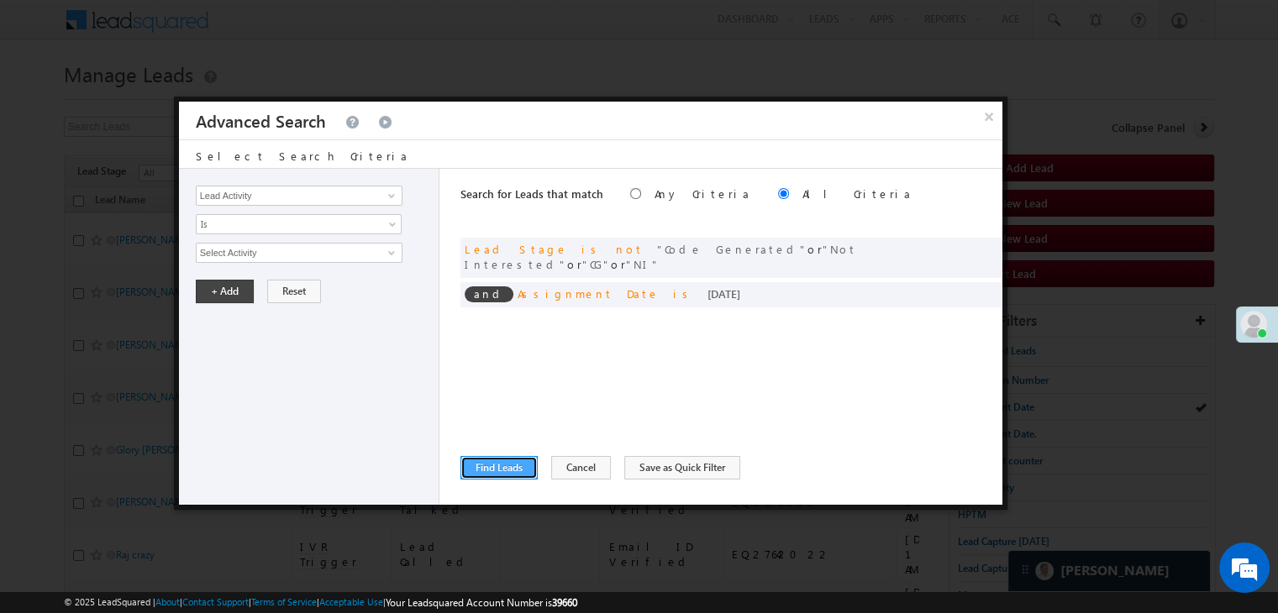
click at [499, 460] on button "Find Leads" at bounding box center [498, 468] width 77 height 24
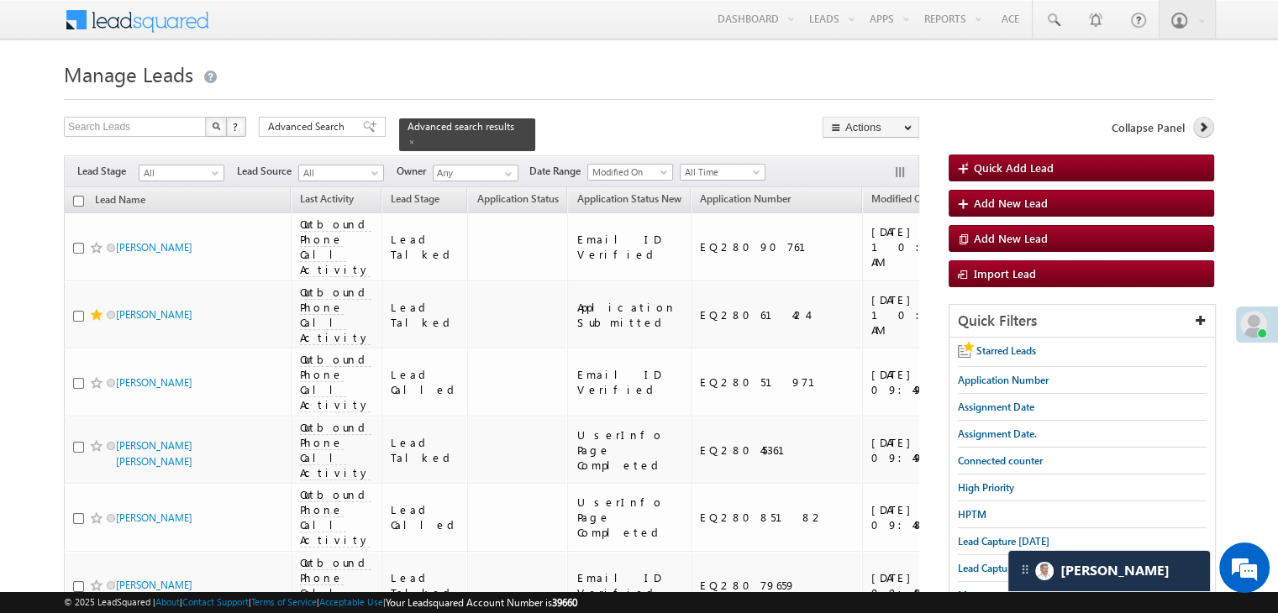
click at [1205, 135] on link at bounding box center [1203, 127] width 21 height 21
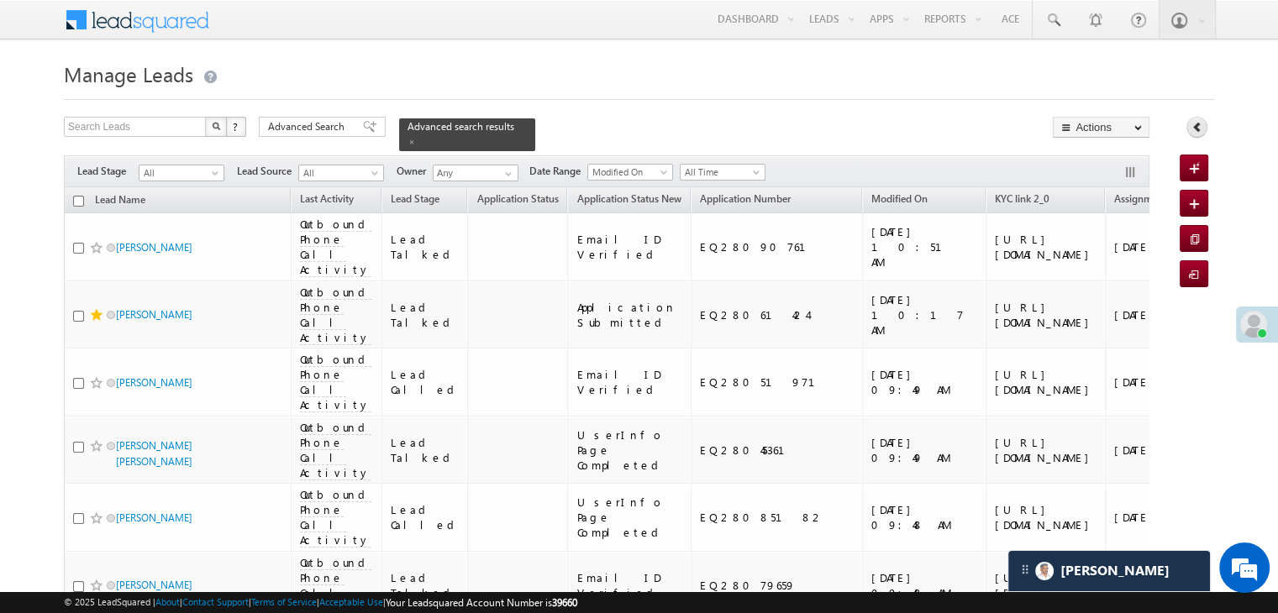
click at [1203, 129] on link at bounding box center [1196, 127] width 21 height 21
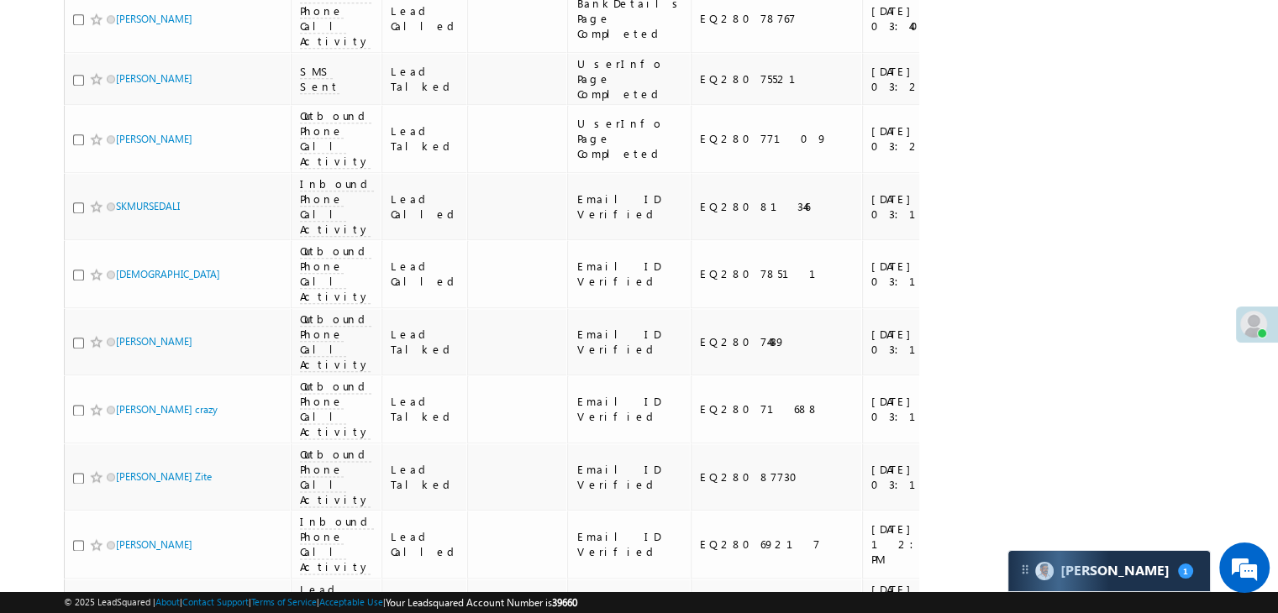
scroll to position [8686, 0]
